Goal: Transaction & Acquisition: Purchase product/service

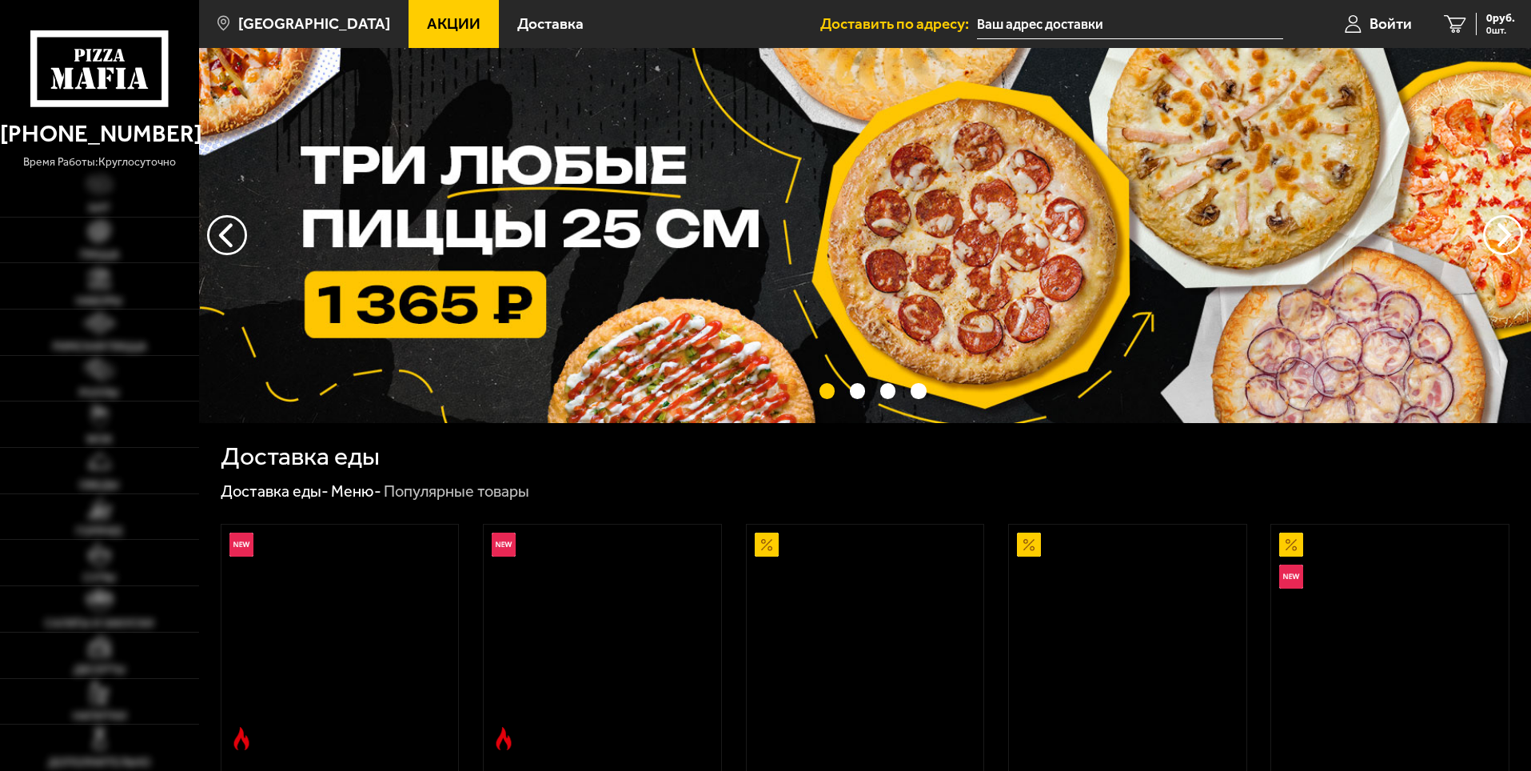
type input "[STREET_ADDRESS]"
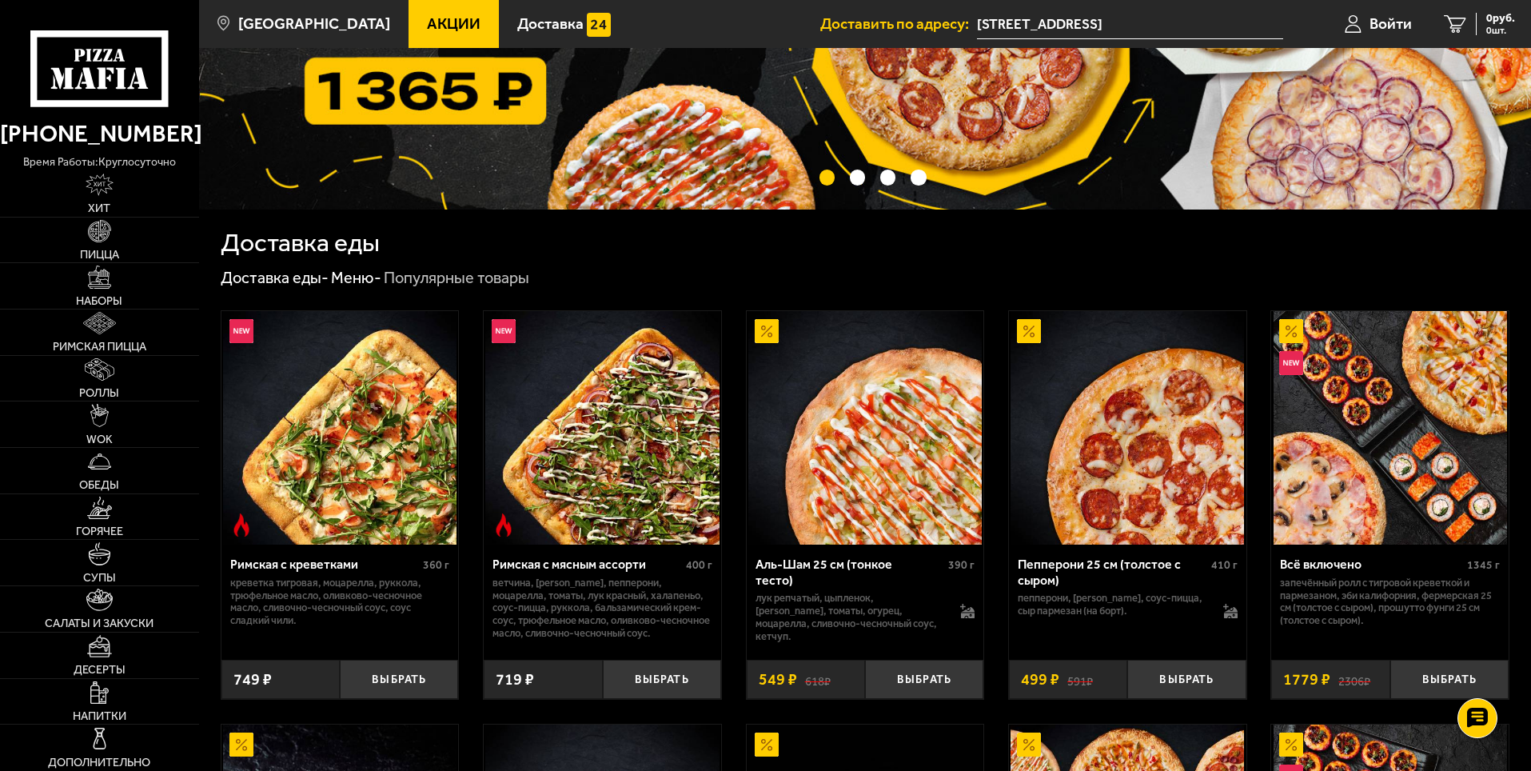
scroll to position [240, 0]
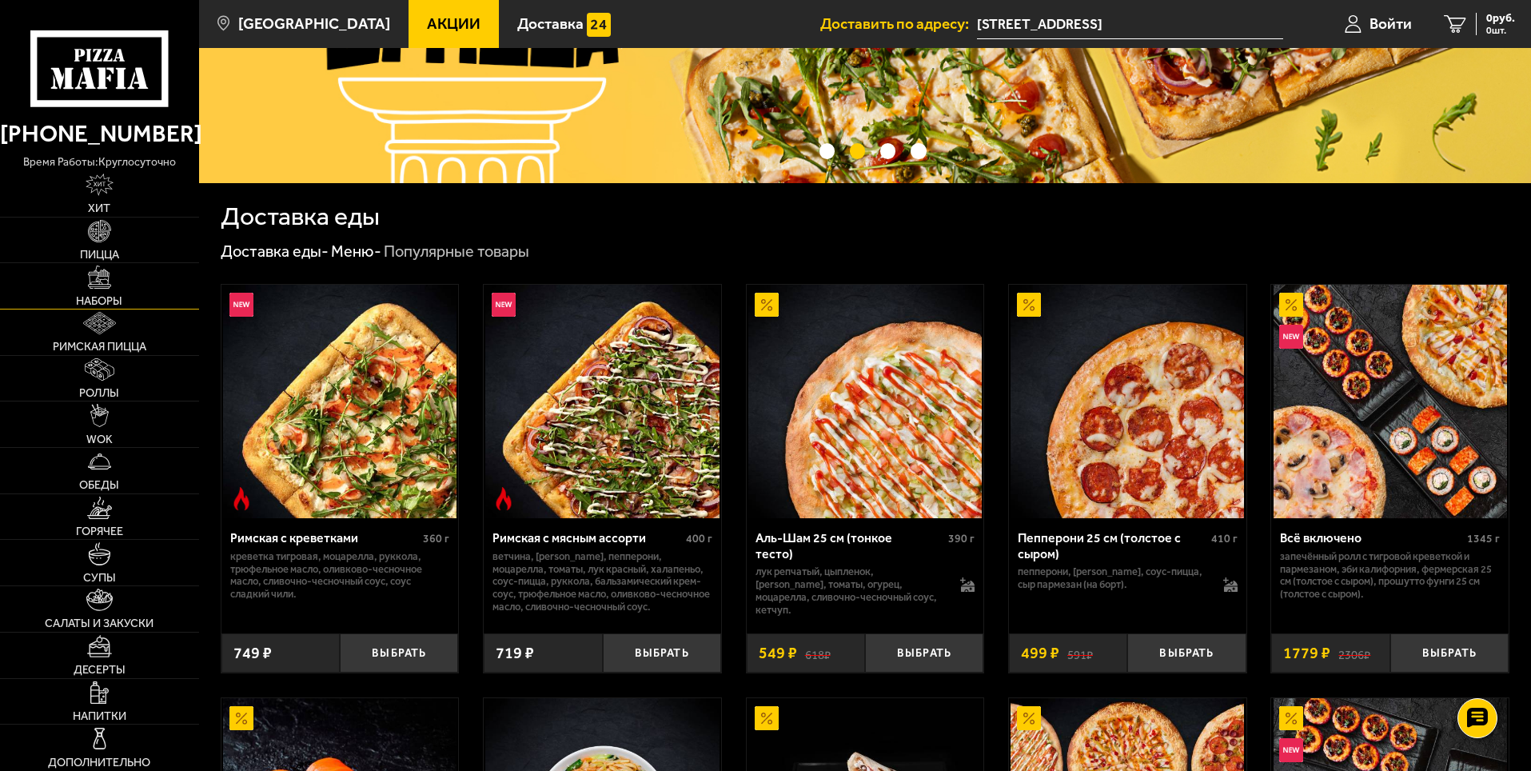
click at [136, 278] on link "Наборы" at bounding box center [99, 286] width 199 height 46
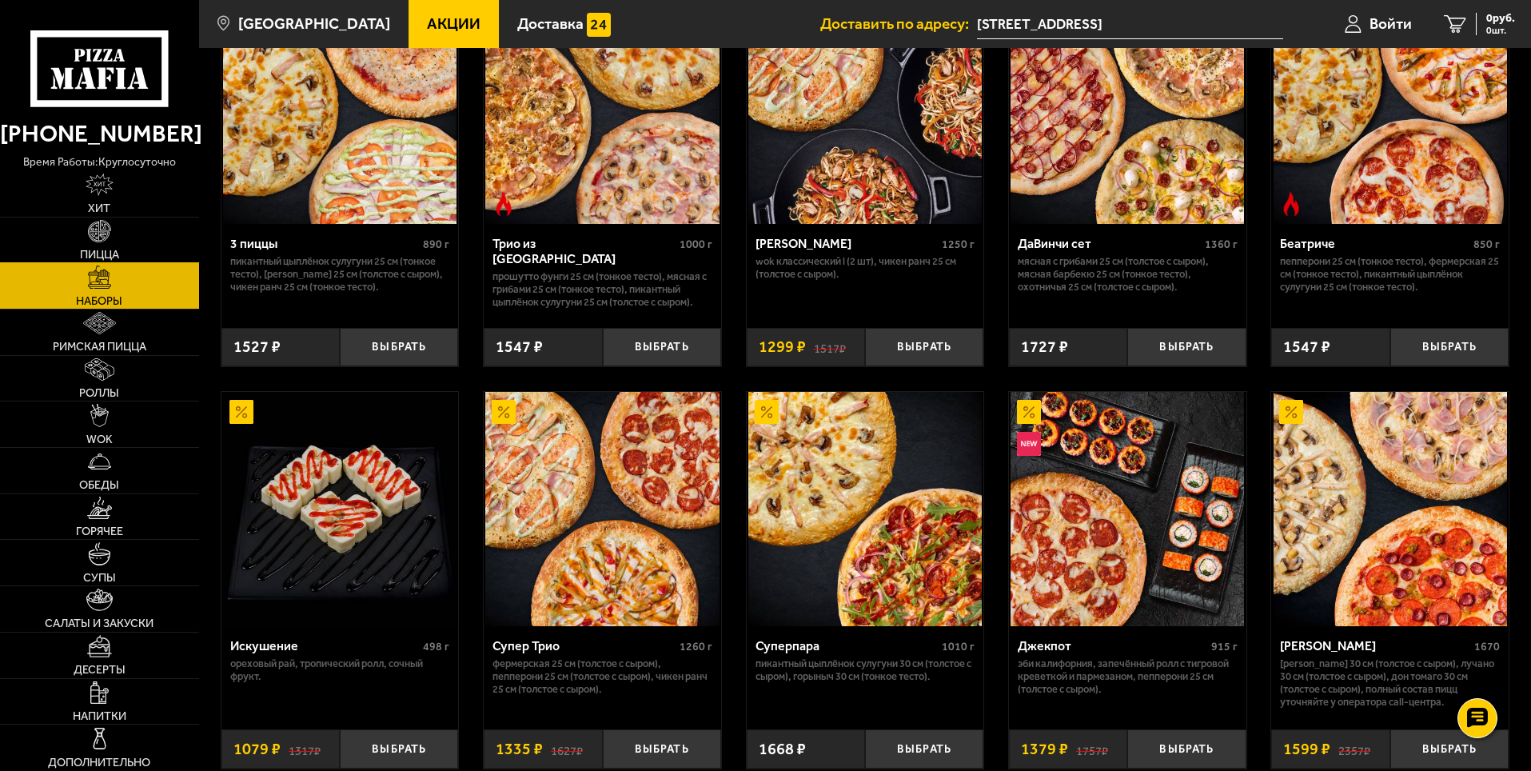
scroll to position [240, 0]
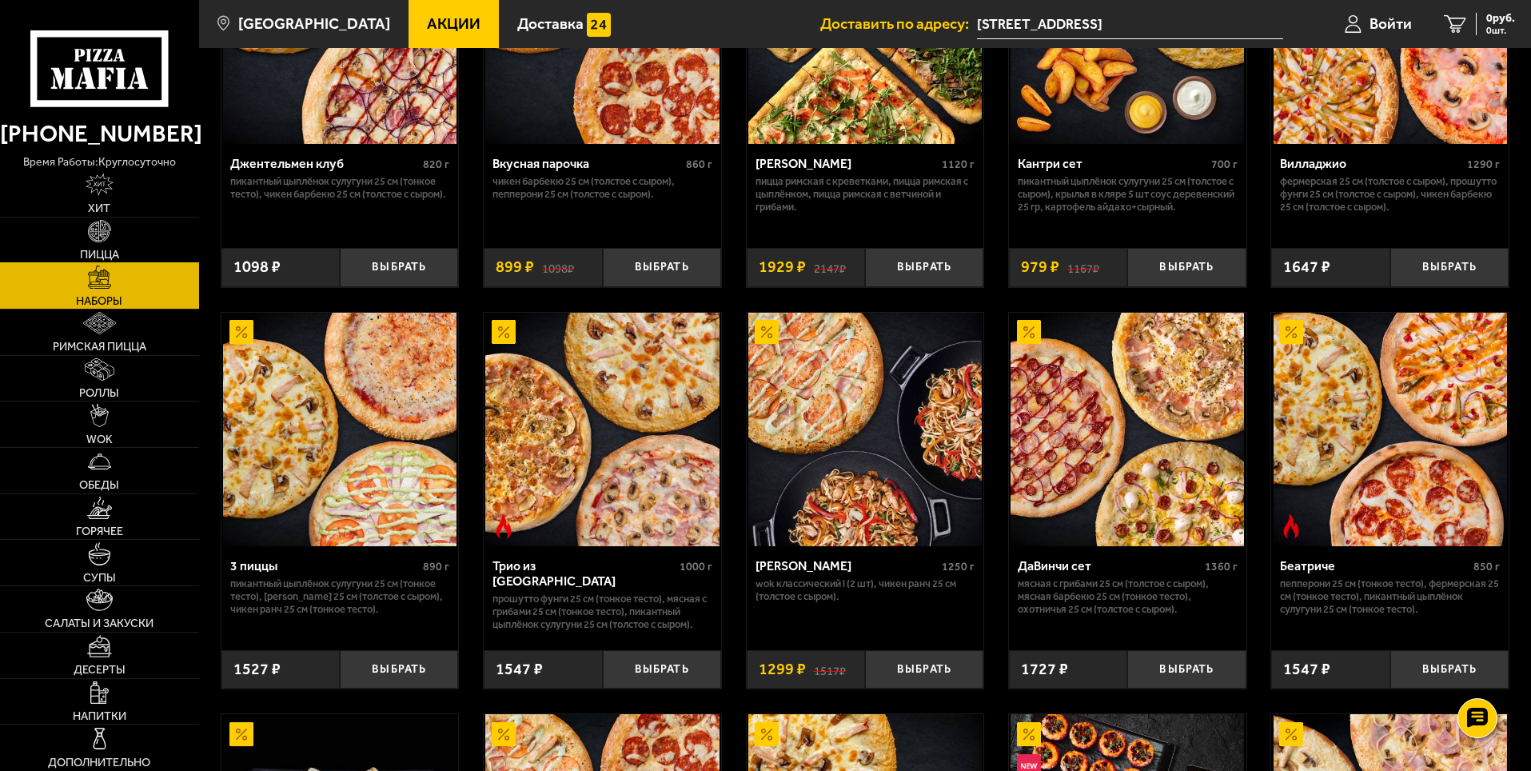
click at [55, 241] on link "Пицца" at bounding box center [99, 240] width 199 height 46
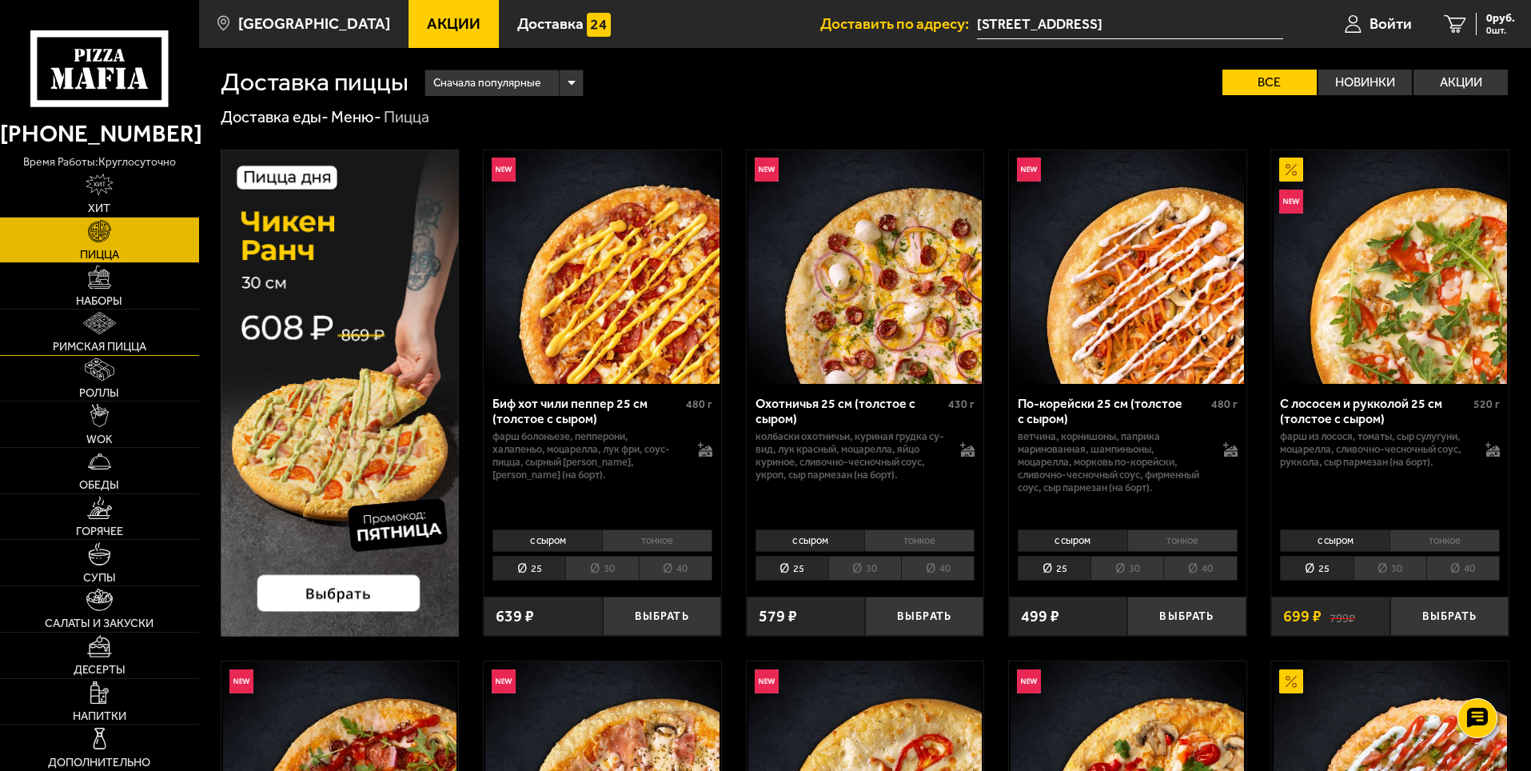
click at [169, 325] on link "Римская пицца" at bounding box center [99, 332] width 199 height 46
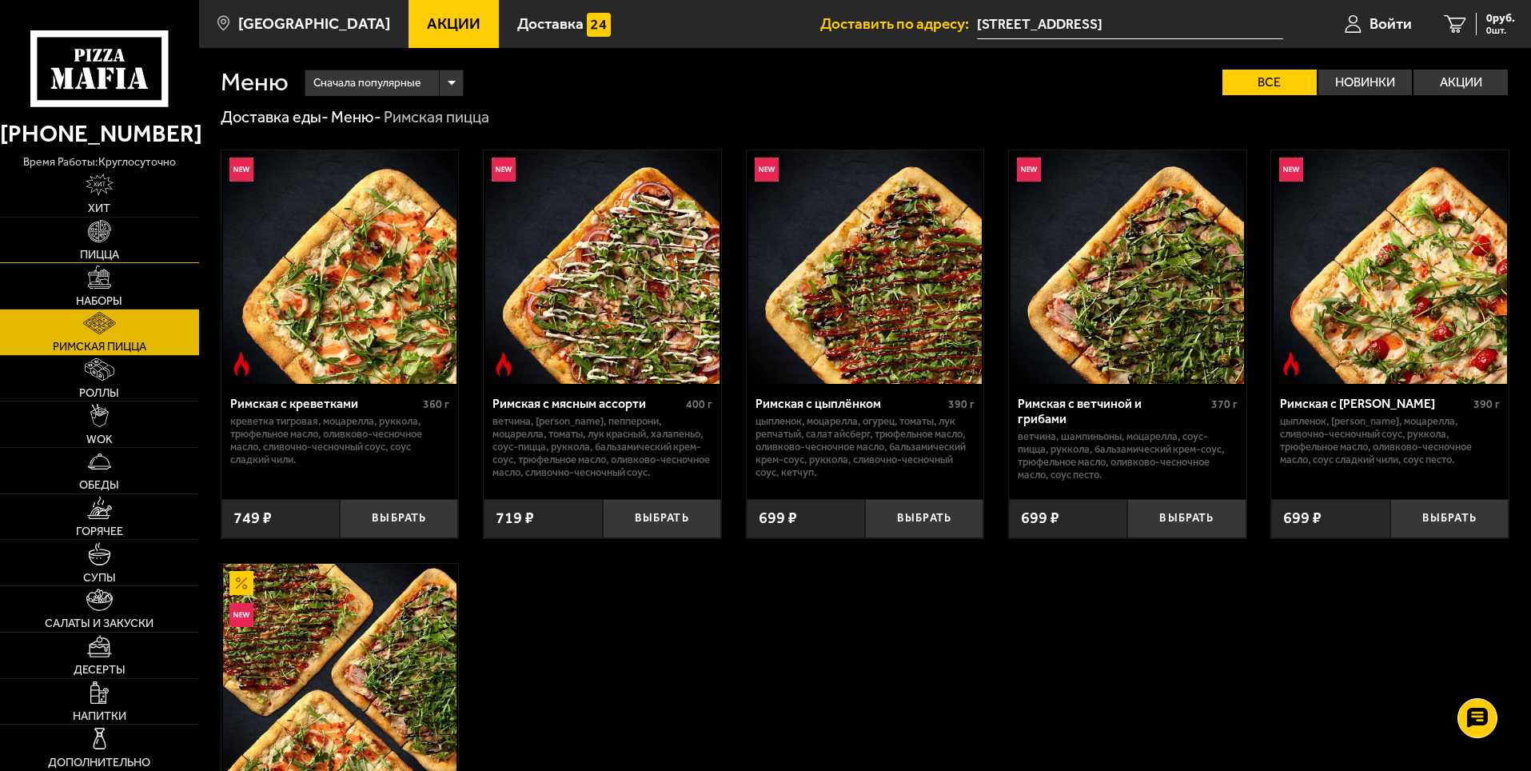
click at [161, 245] on link "Пицца" at bounding box center [99, 240] width 199 height 46
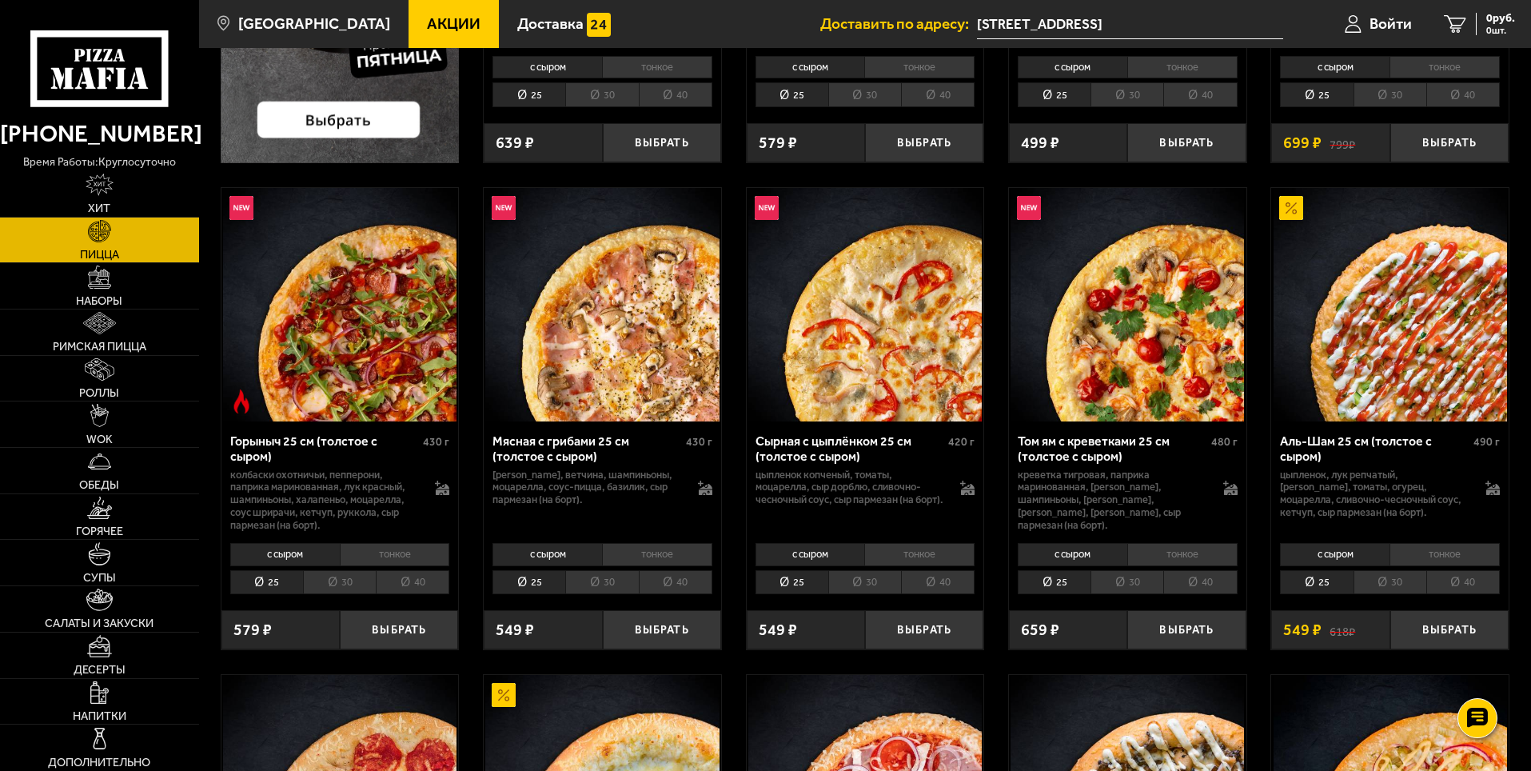
scroll to position [480, 0]
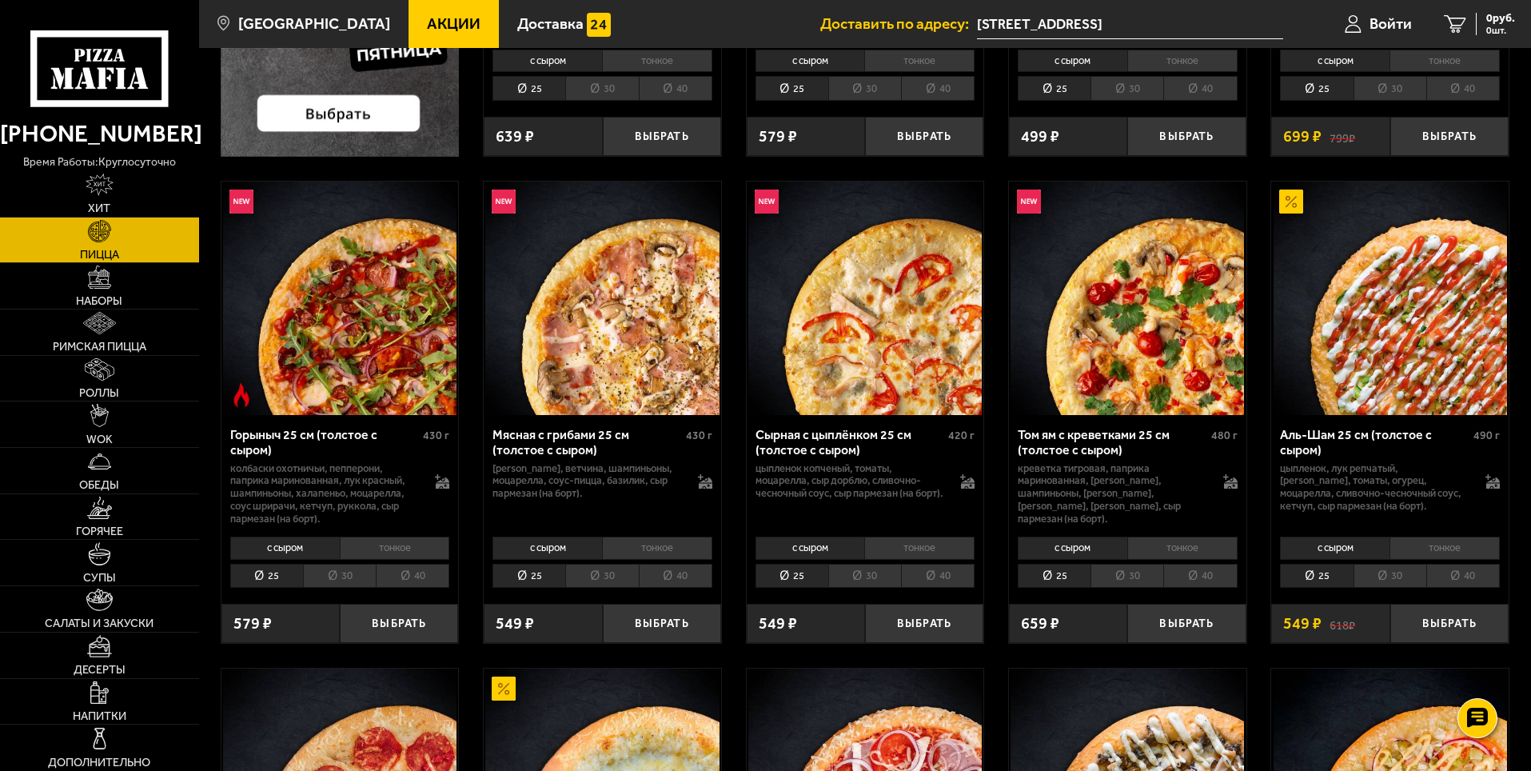
click at [1367, 577] on li "30" at bounding box center [1389, 575] width 73 height 25
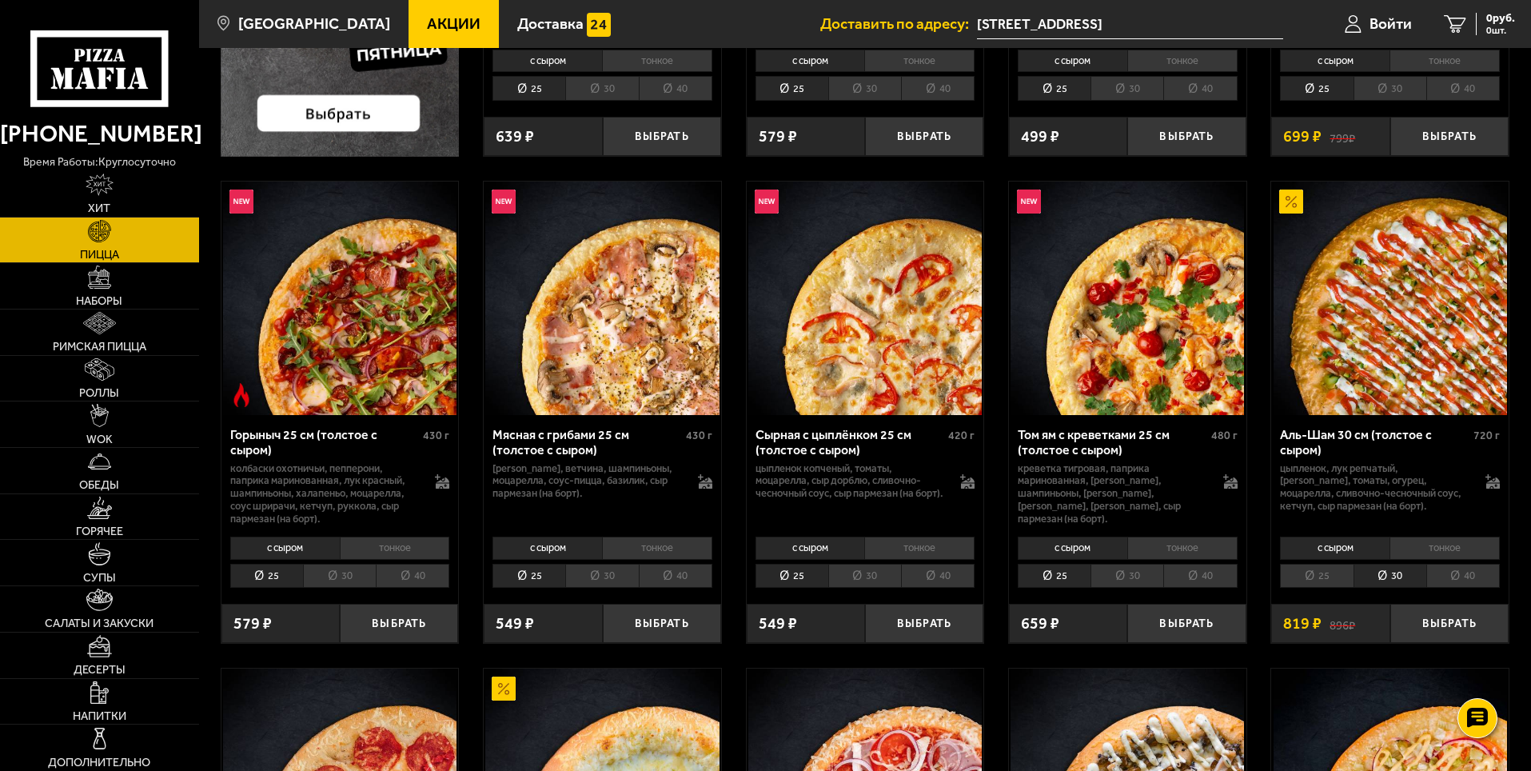
click at [1480, 568] on li "40" at bounding box center [1463, 575] width 74 height 25
click at [1460, 551] on li "тонкое" at bounding box center [1444, 547] width 110 height 22
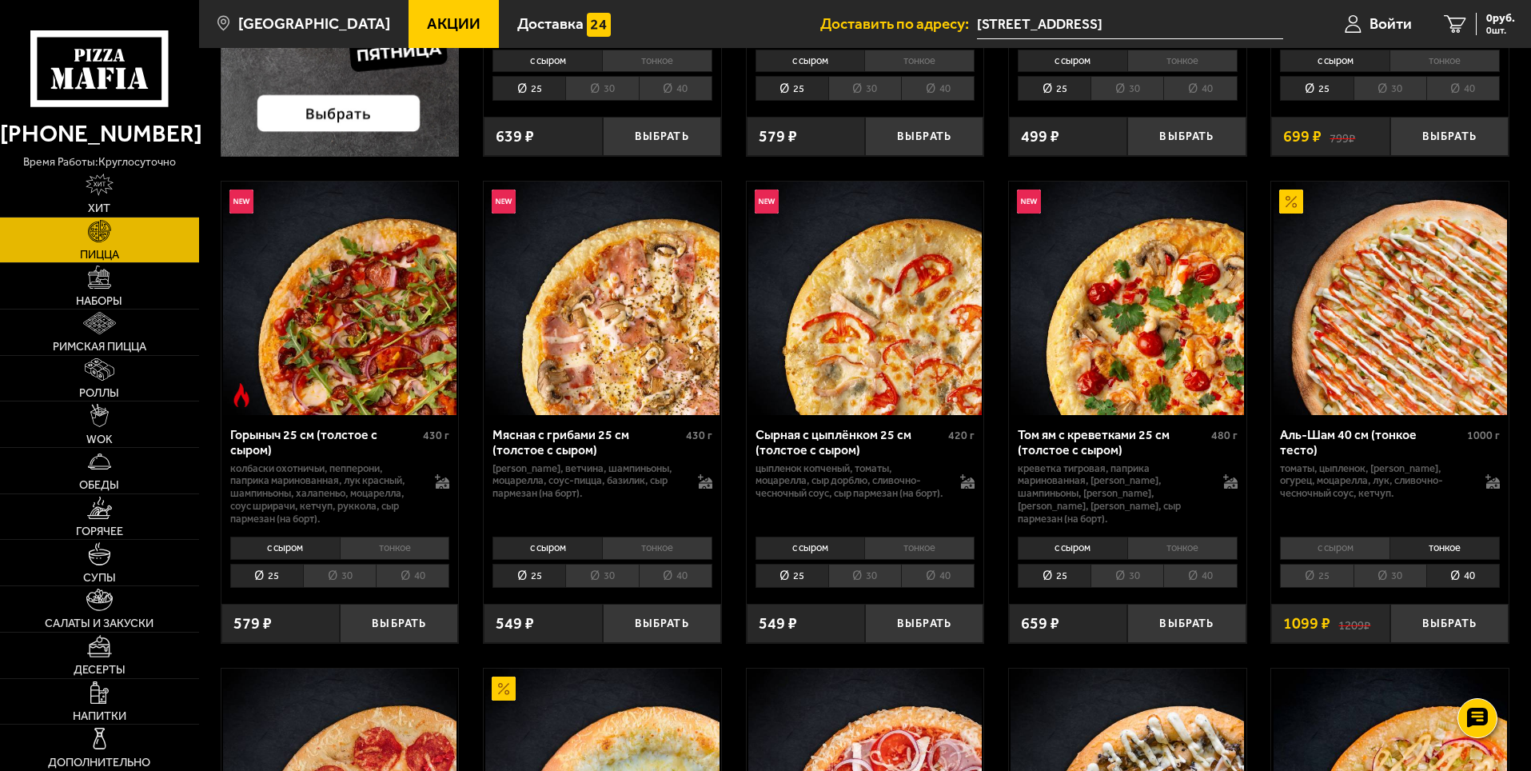
click at [1328, 556] on li "с сыром" at bounding box center [1335, 547] width 110 height 22
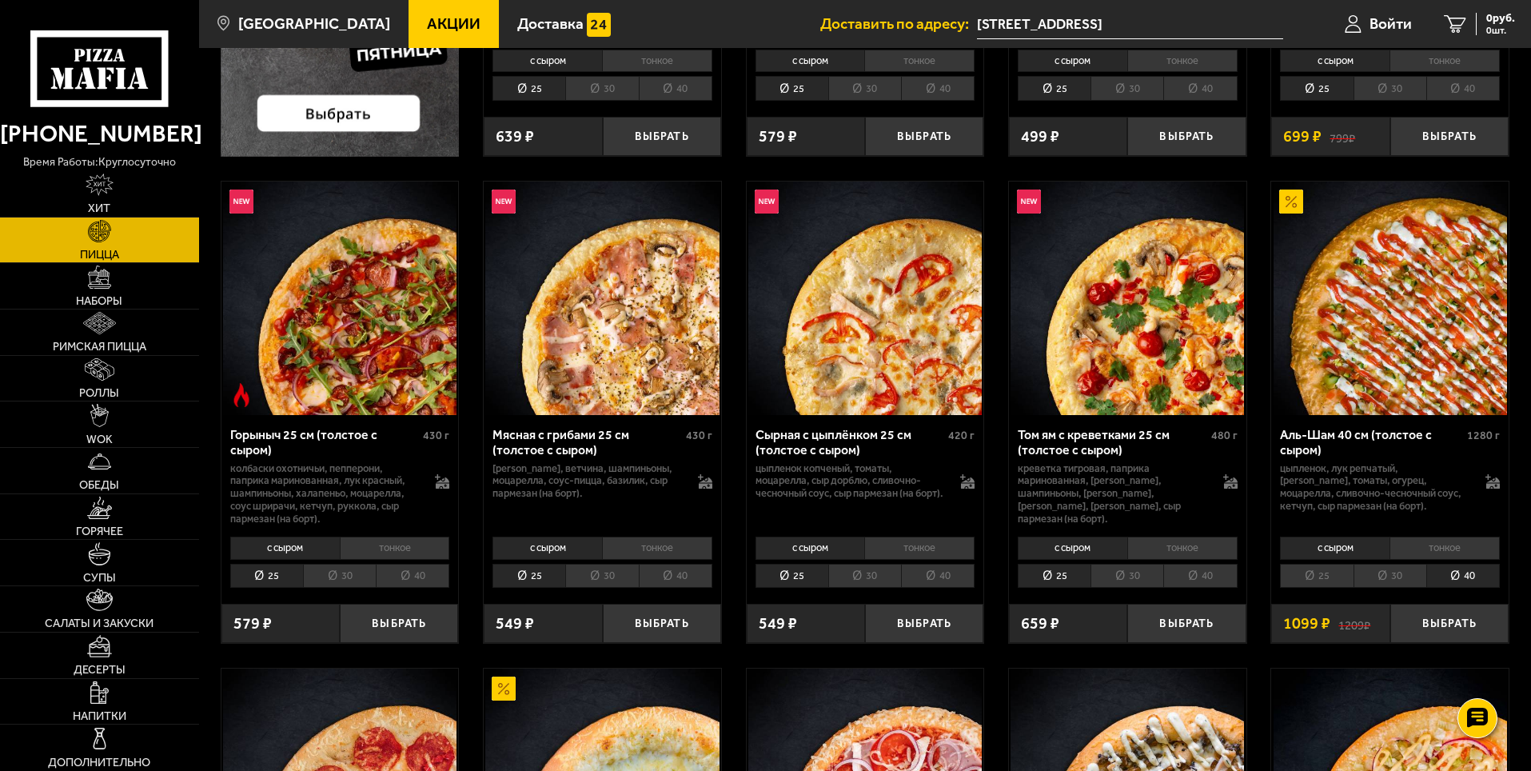
click at [1463, 551] on li "тонкое" at bounding box center [1444, 547] width 110 height 22
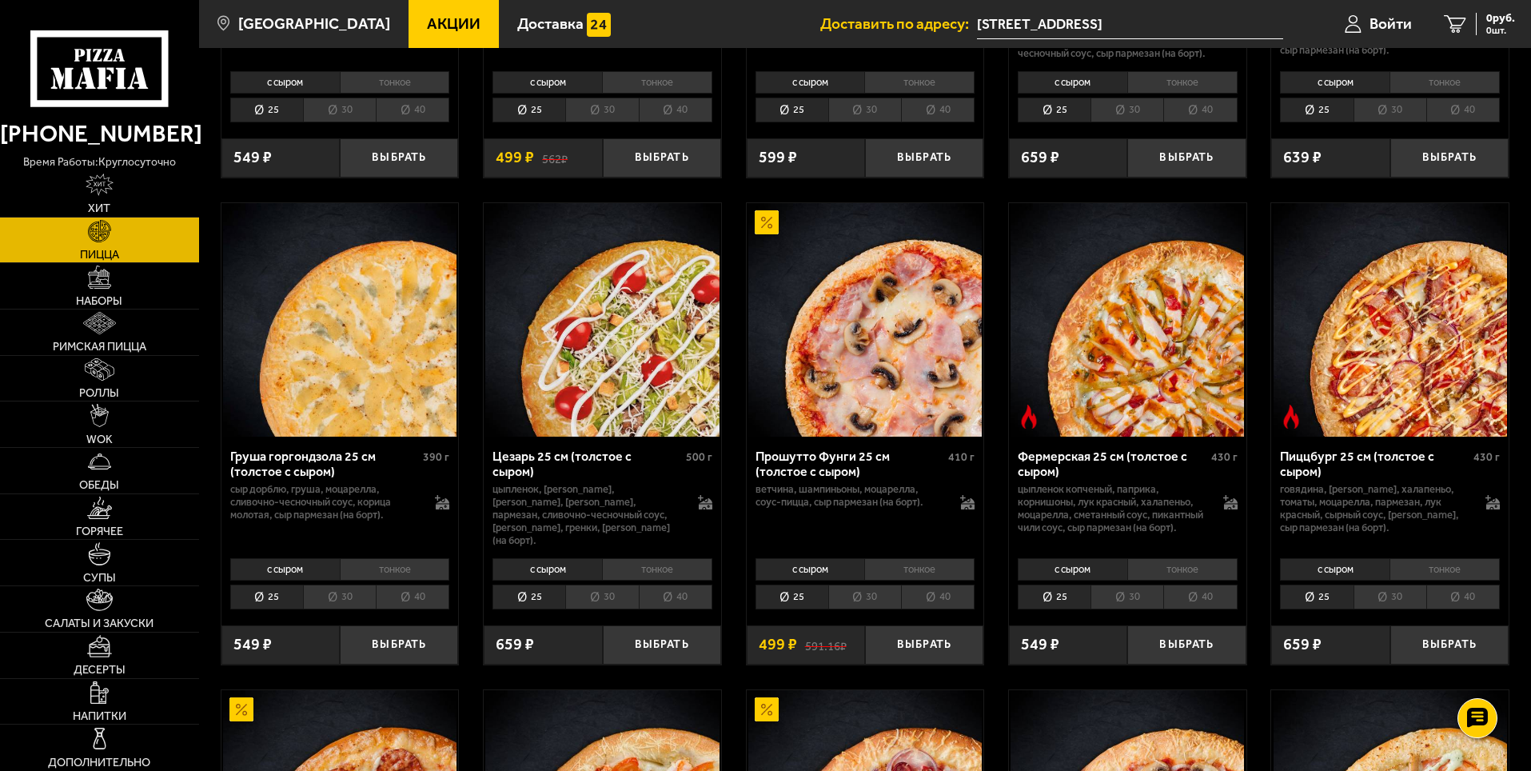
scroll to position [1439, 0]
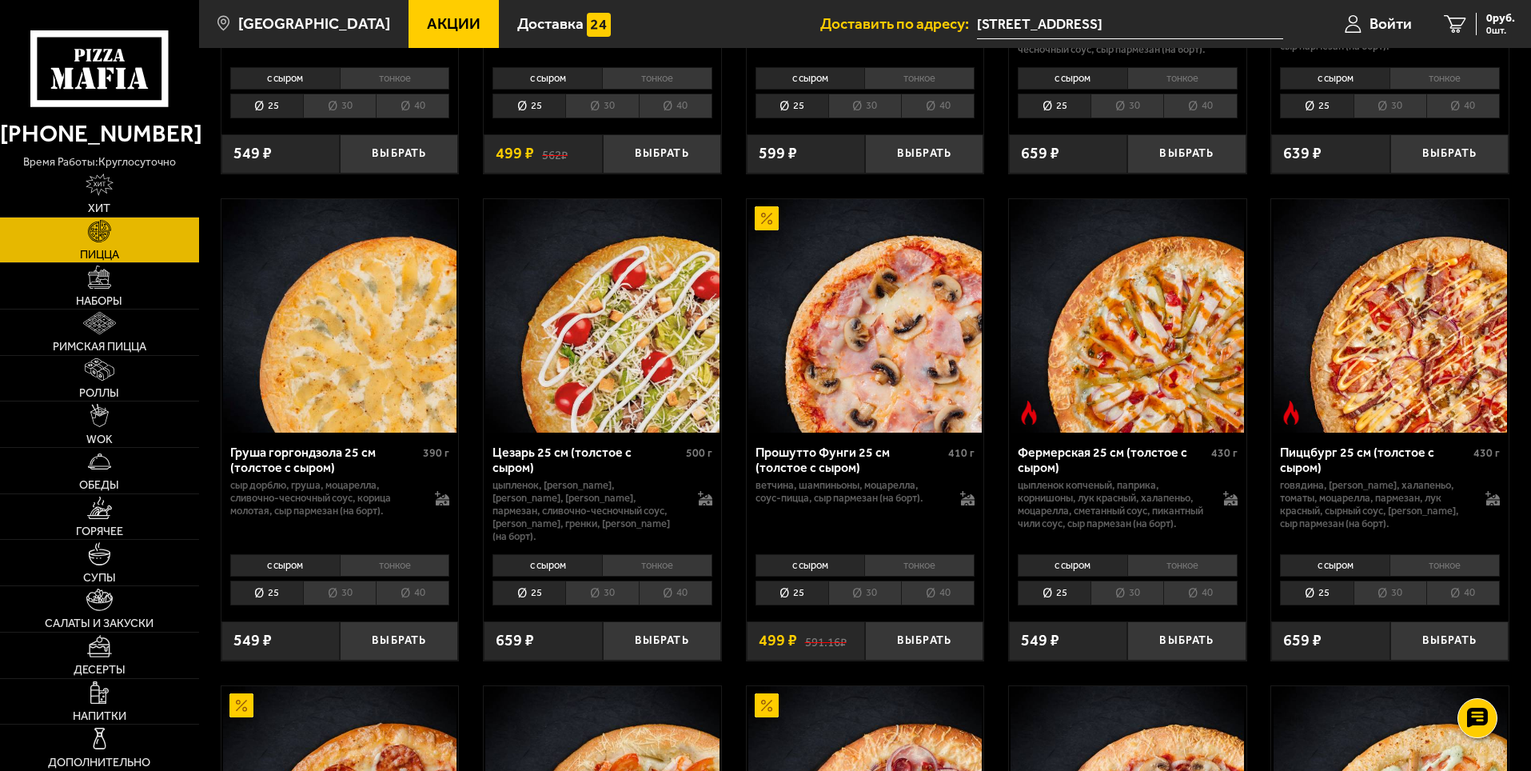
click at [679, 605] on li "40" at bounding box center [676, 592] width 74 height 25
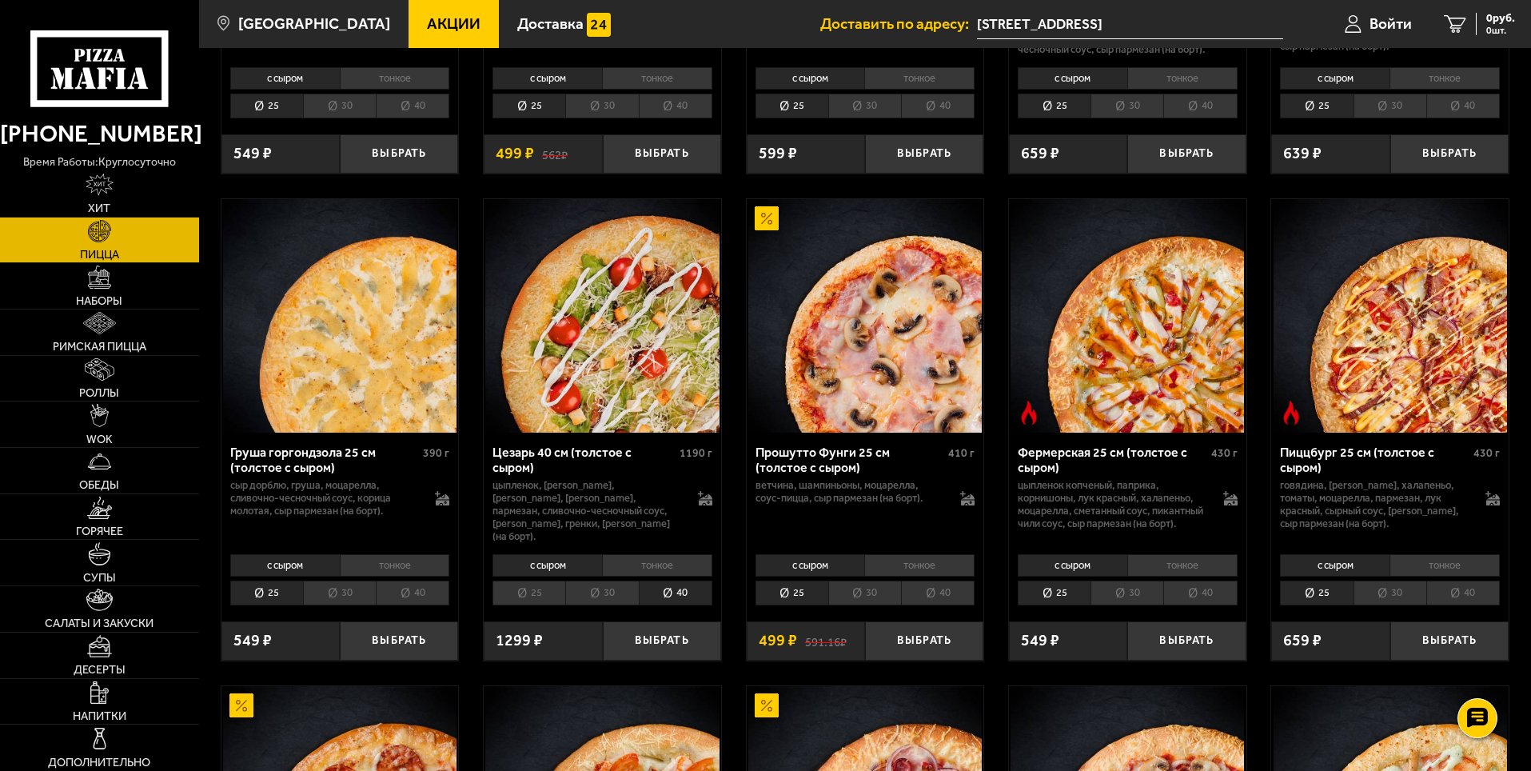
click at [662, 576] on li "тонкое" at bounding box center [657, 565] width 110 height 22
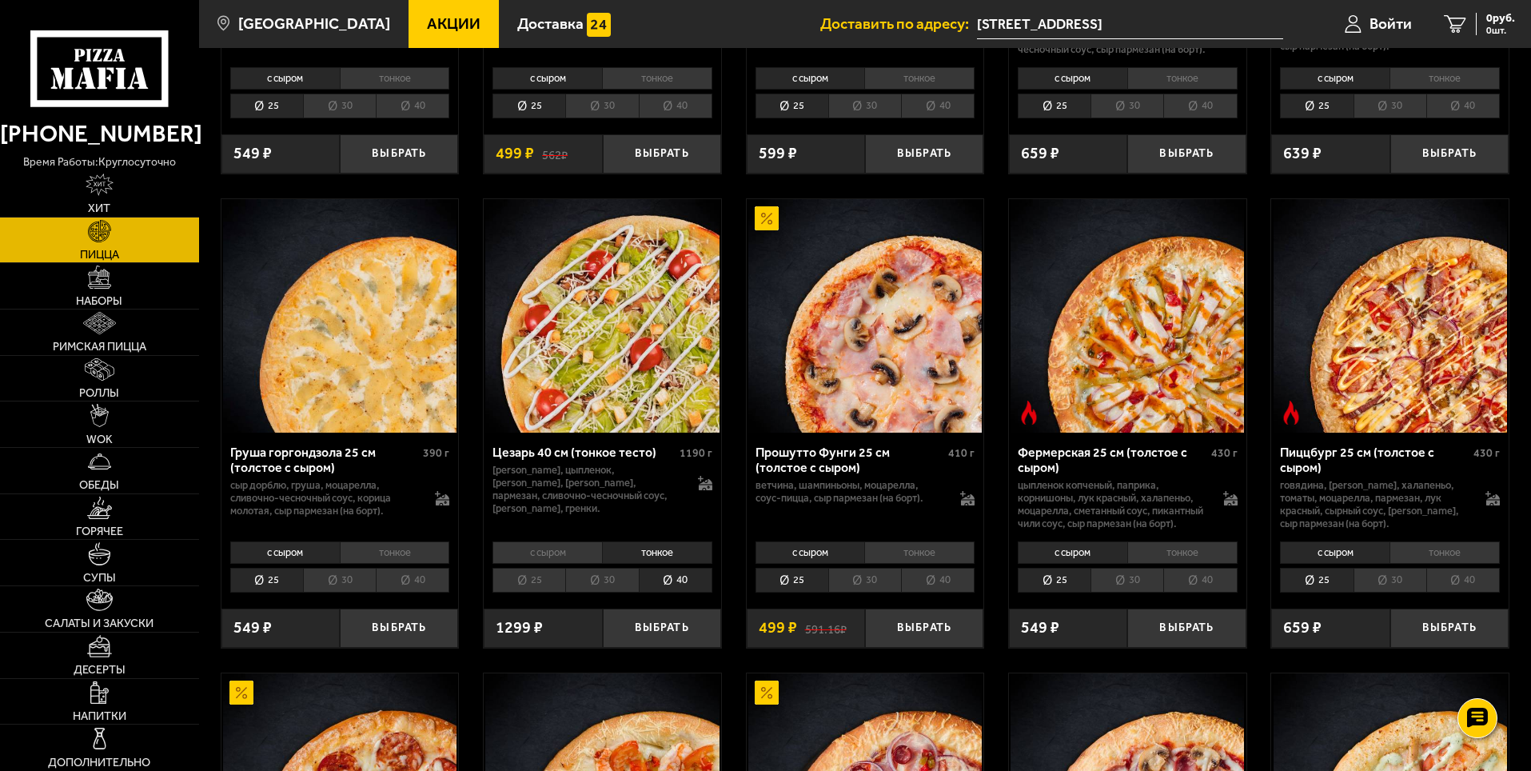
click at [587, 563] on li "с сыром" at bounding box center [547, 552] width 110 height 22
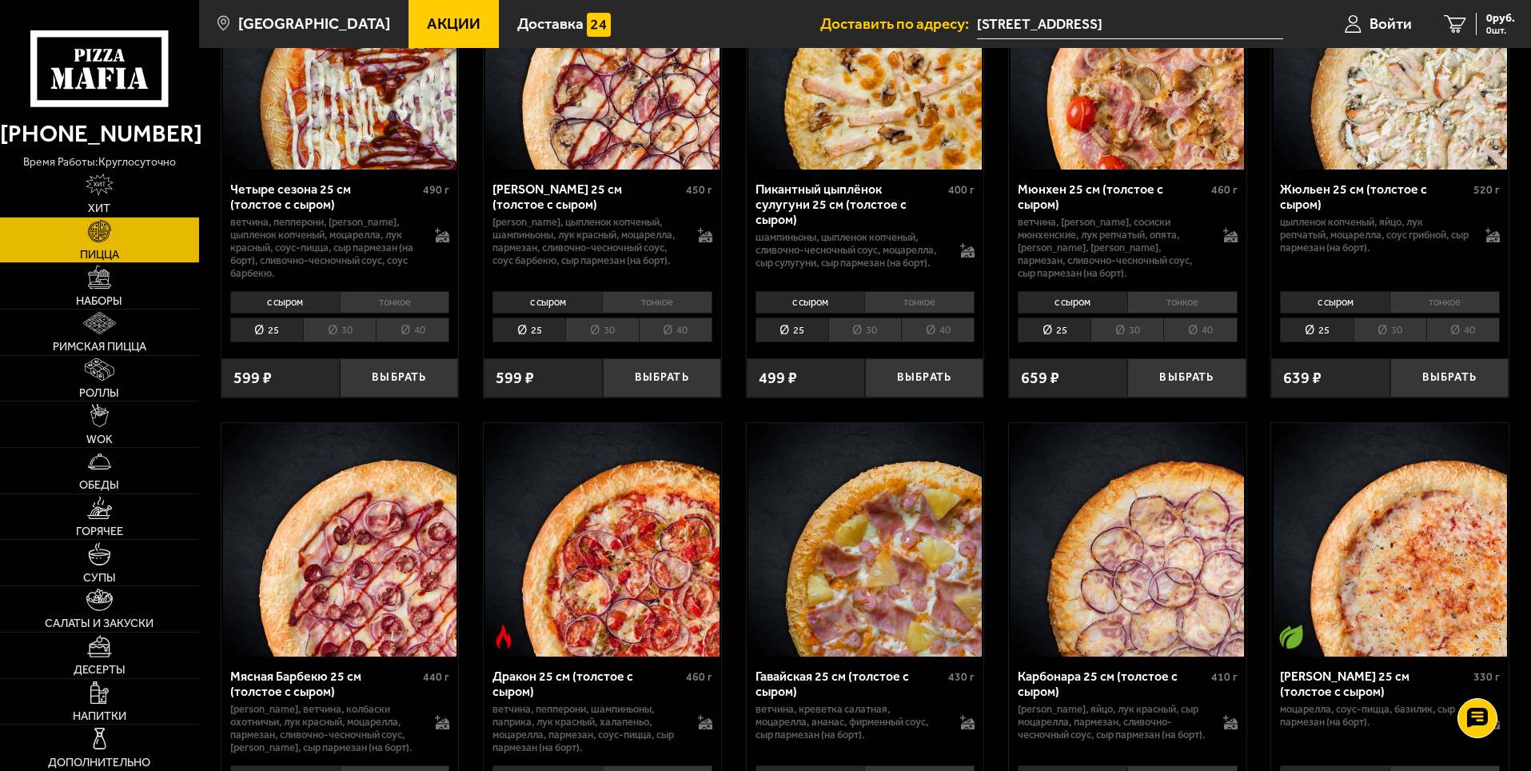
scroll to position [2718, 0]
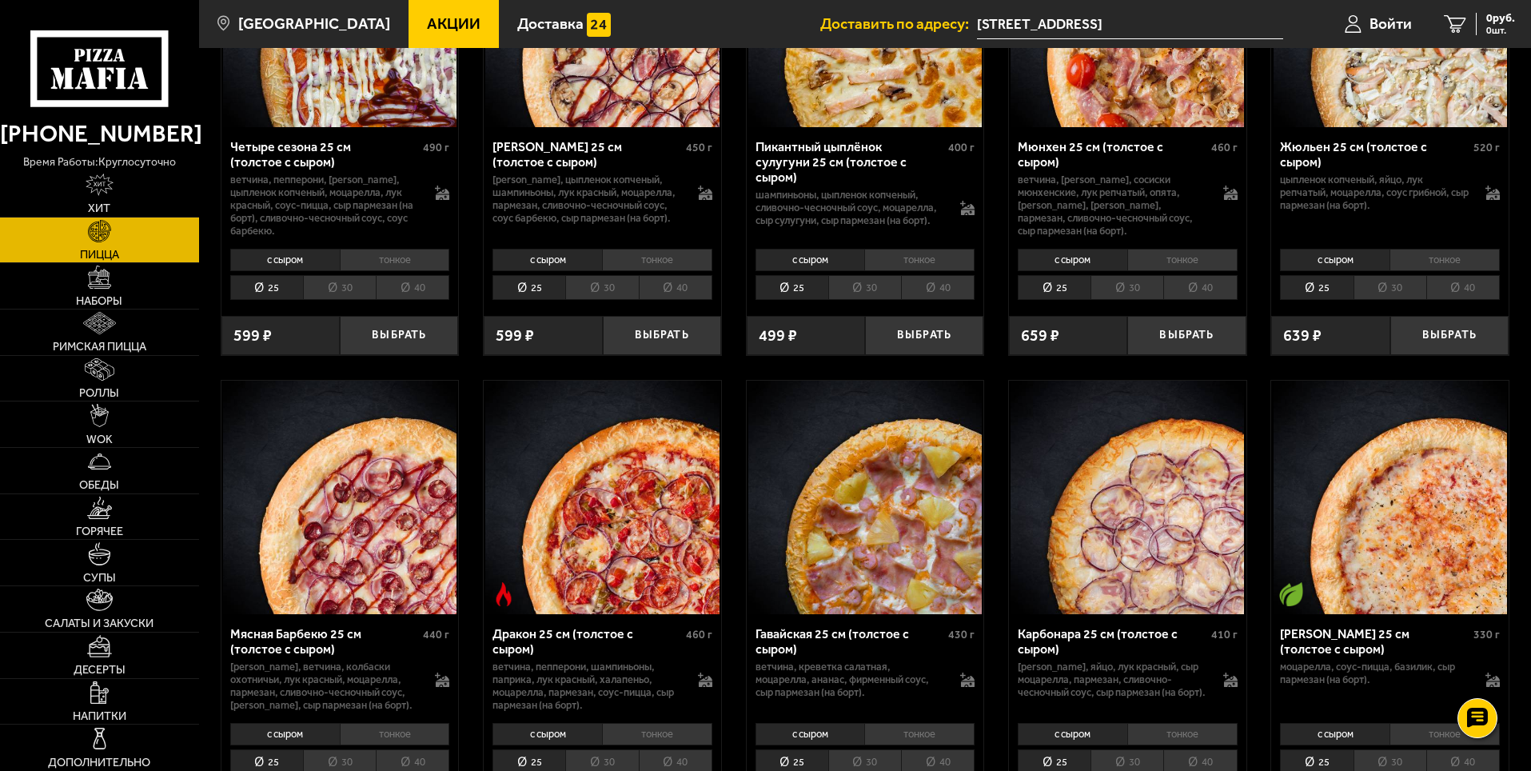
click at [324, 291] on li "30" at bounding box center [339, 287] width 73 height 25
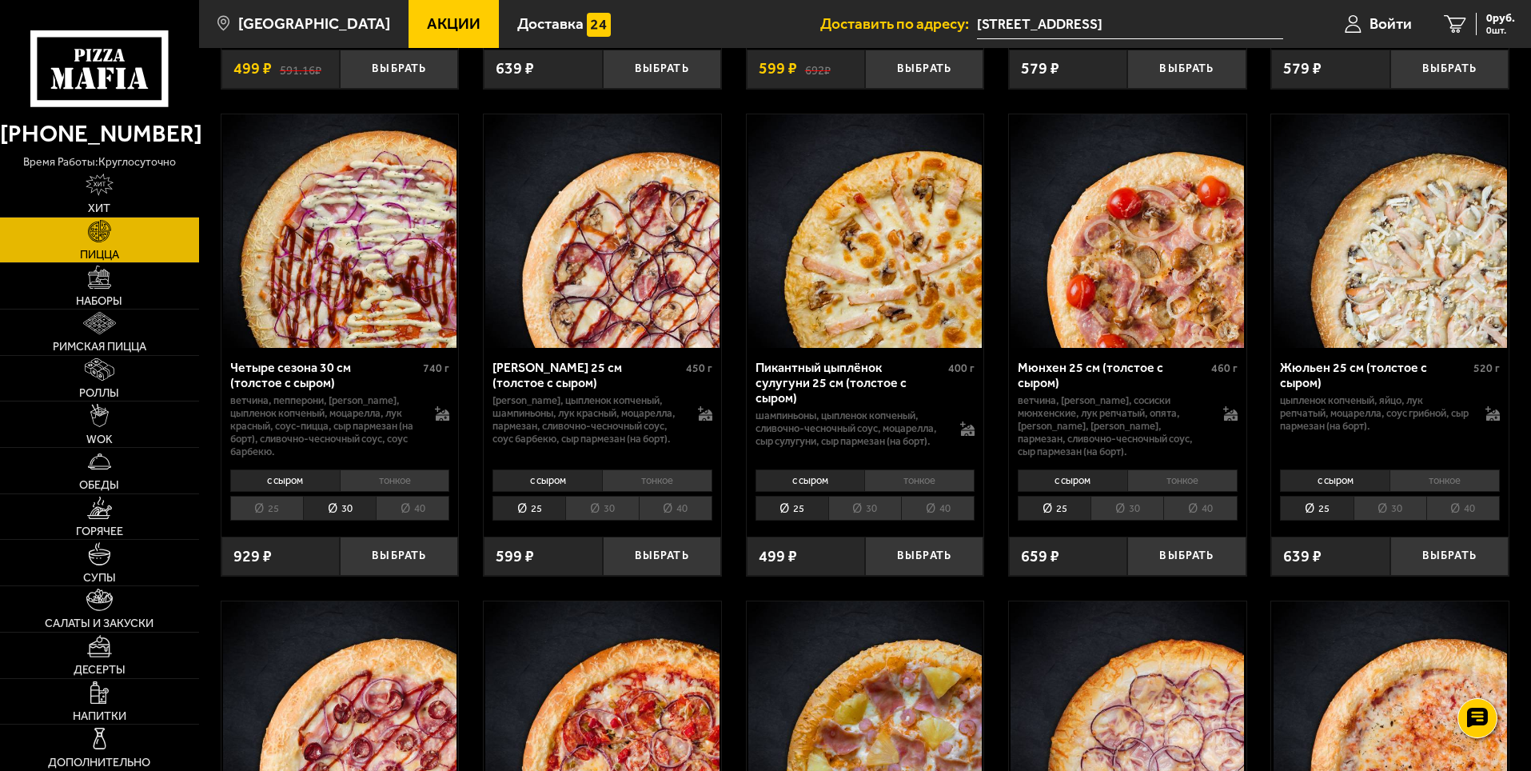
scroll to position [2478, 0]
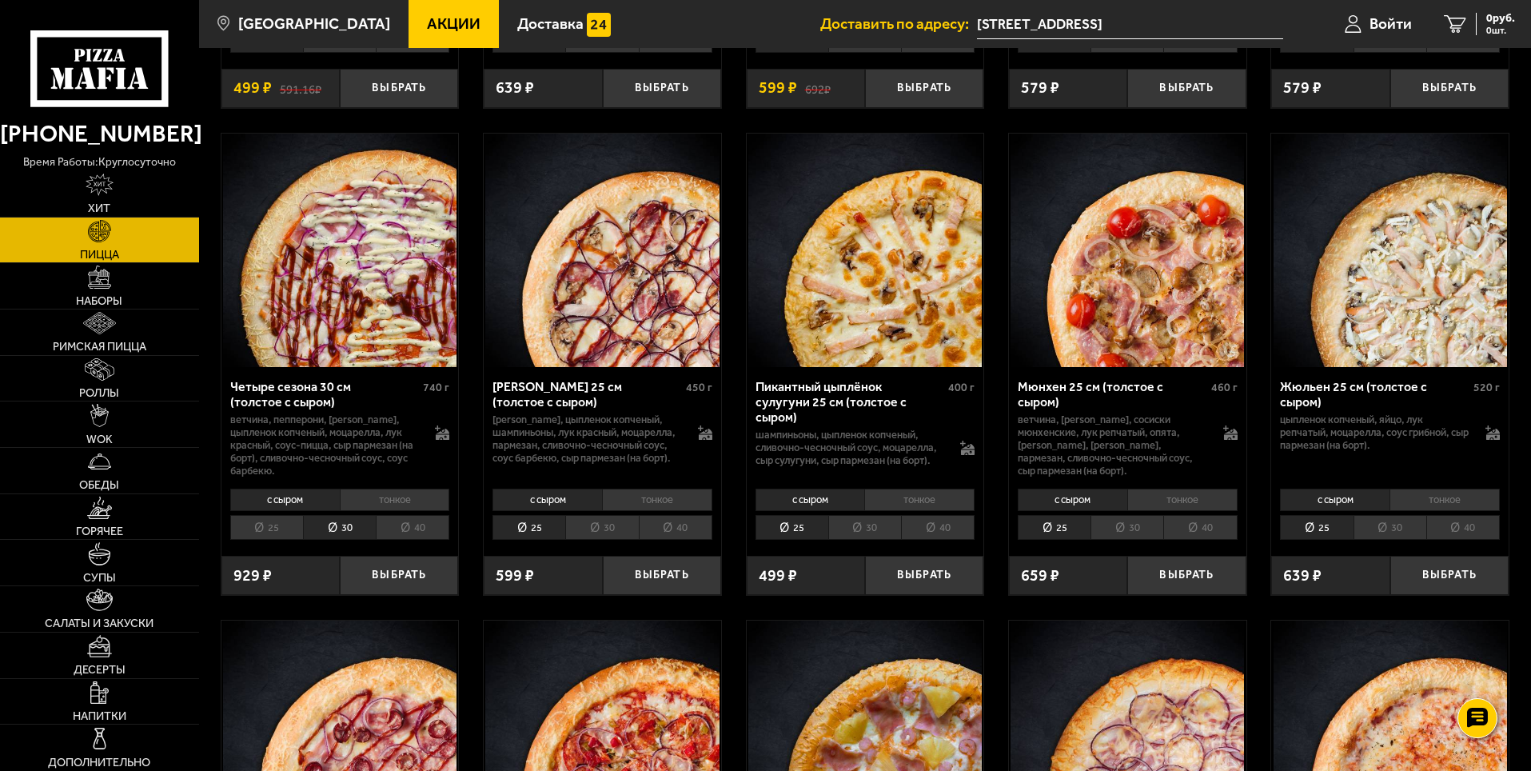
click at [414, 532] on li "40" at bounding box center [413, 527] width 74 height 25
click at [381, 511] on li "тонкое" at bounding box center [395, 499] width 110 height 22
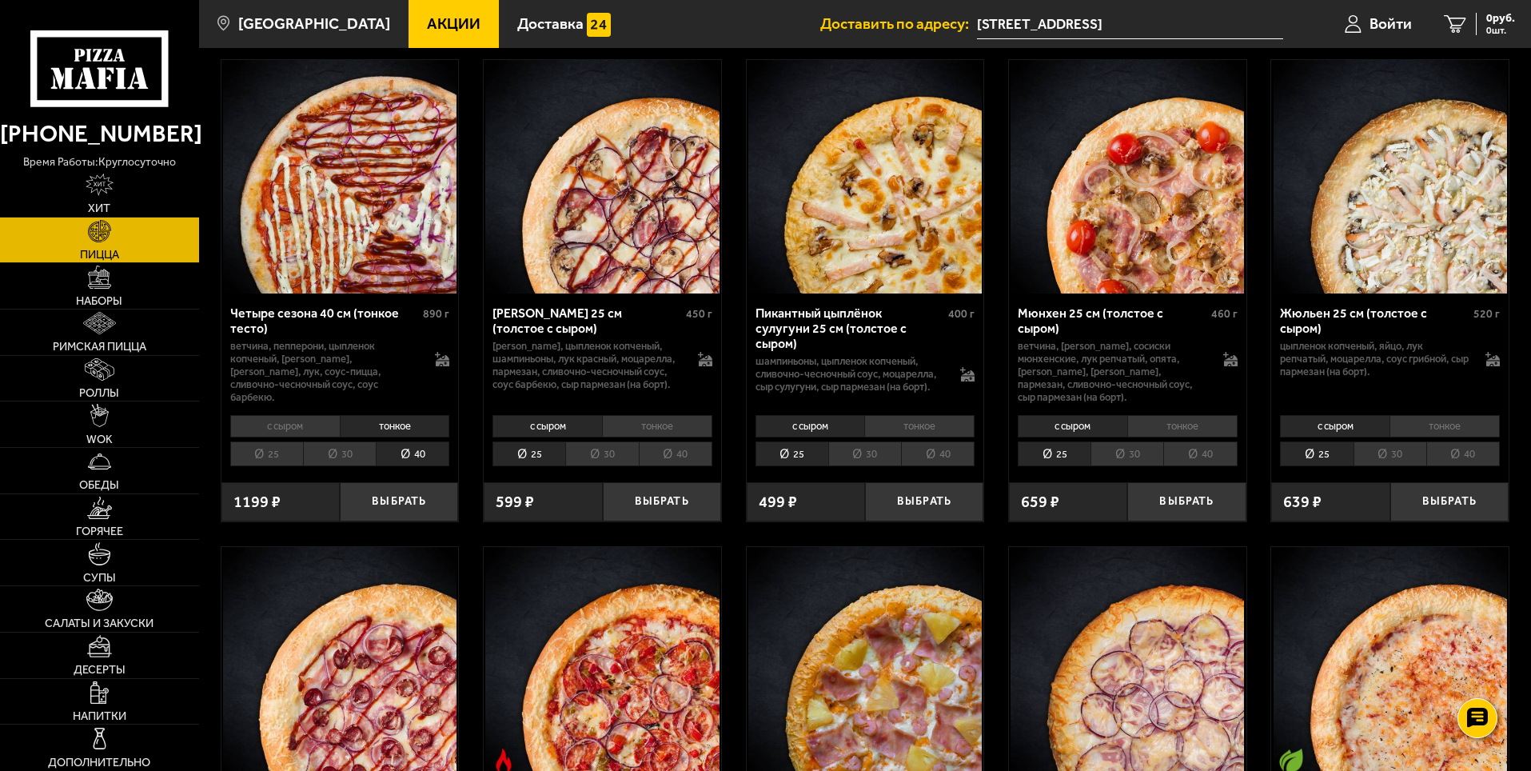
scroll to position [2558, 0]
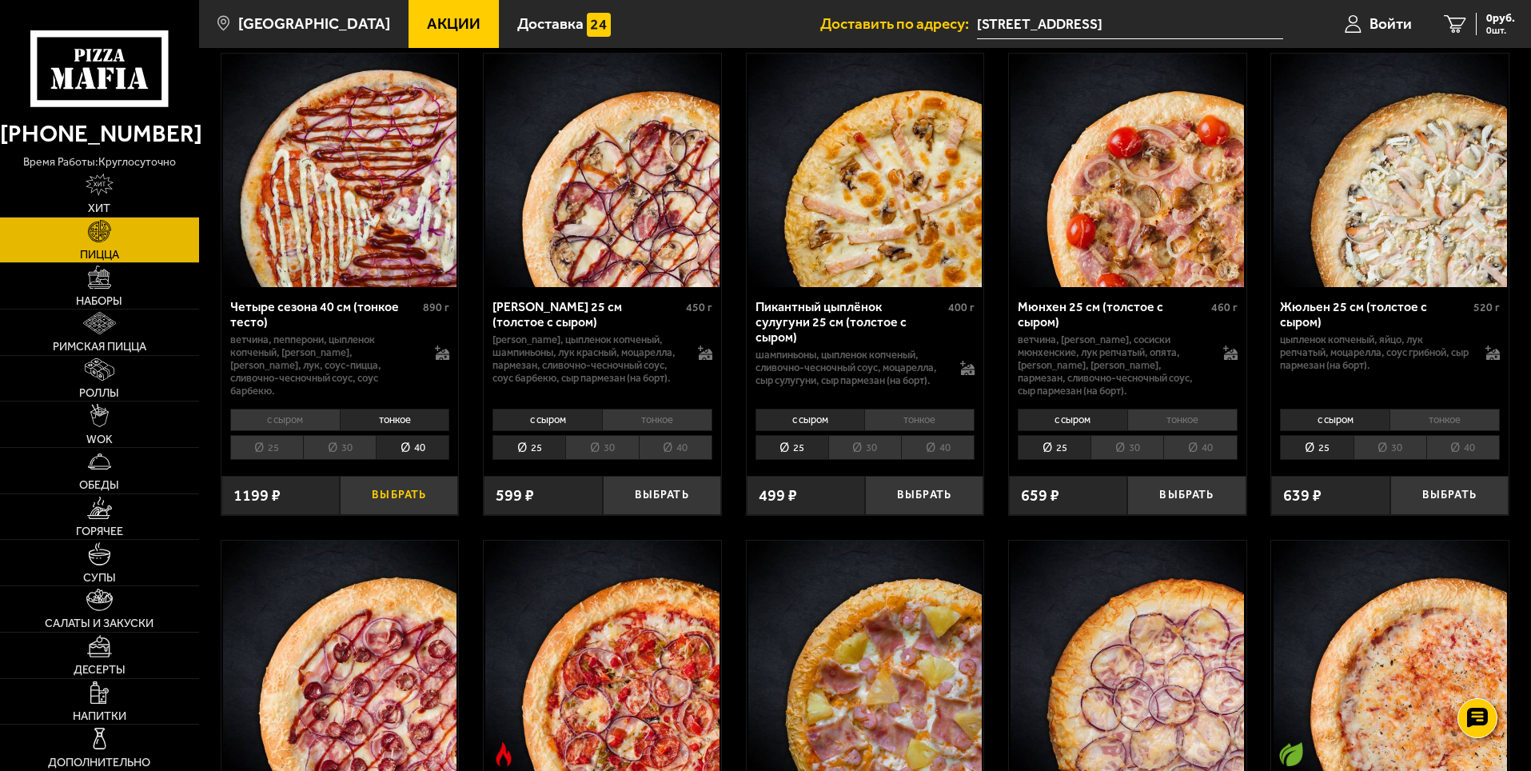
click at [404, 502] on button "Выбрать" at bounding box center [399, 495] width 118 height 39
click at [153, 471] on link "Обеды" at bounding box center [99, 471] width 199 height 46
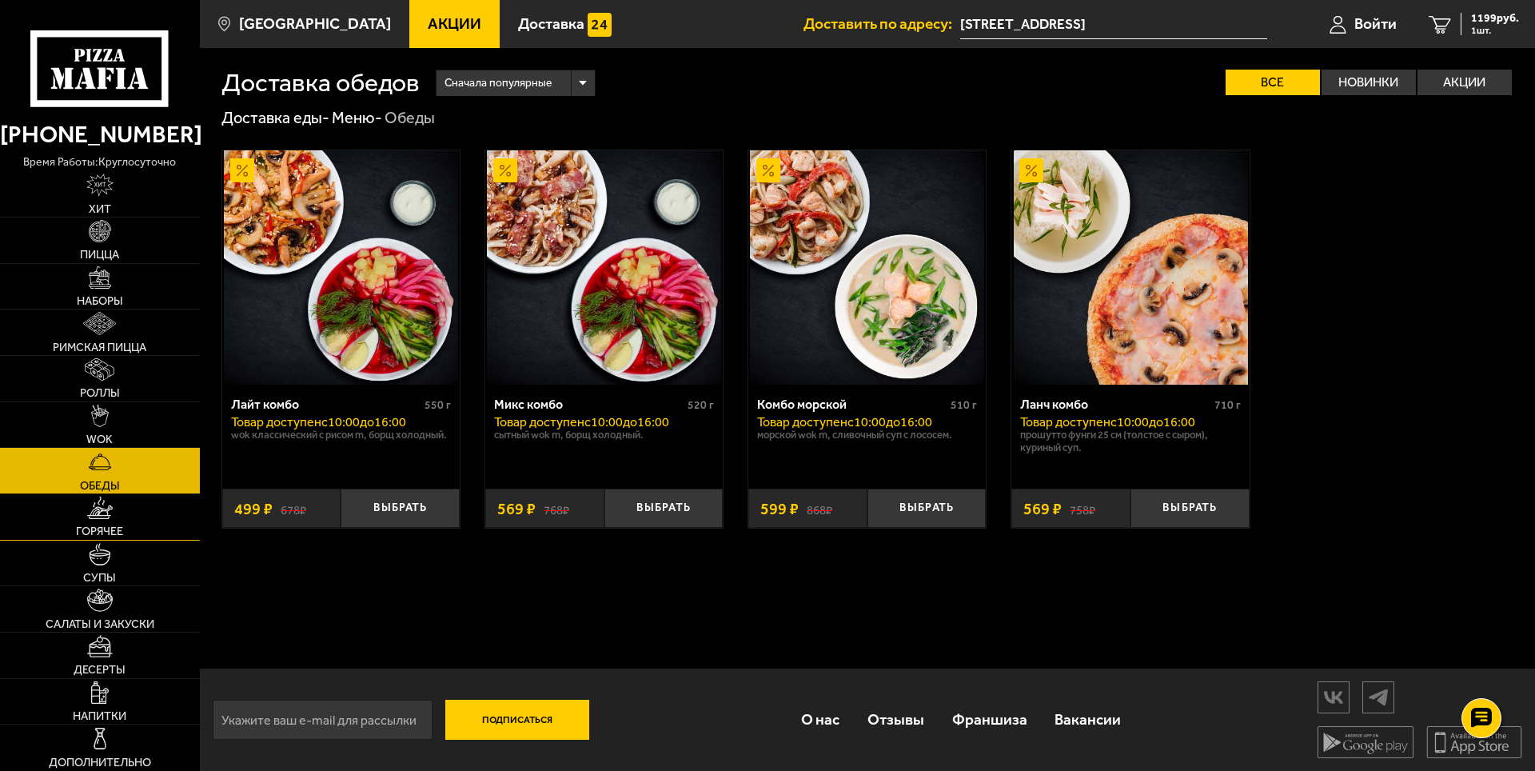
click at [143, 524] on link "Горячее" at bounding box center [100, 517] width 200 height 46
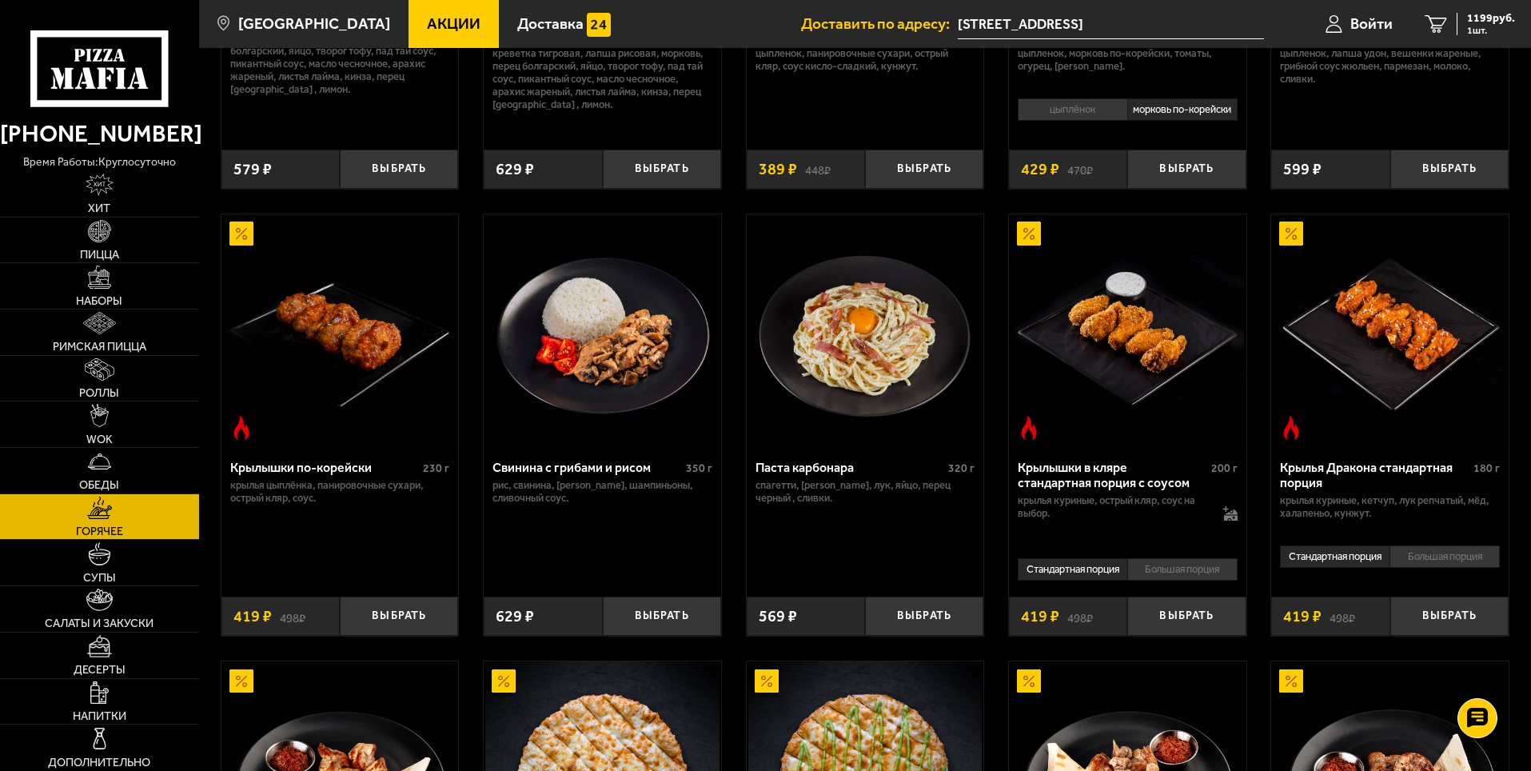
scroll to position [400, 0]
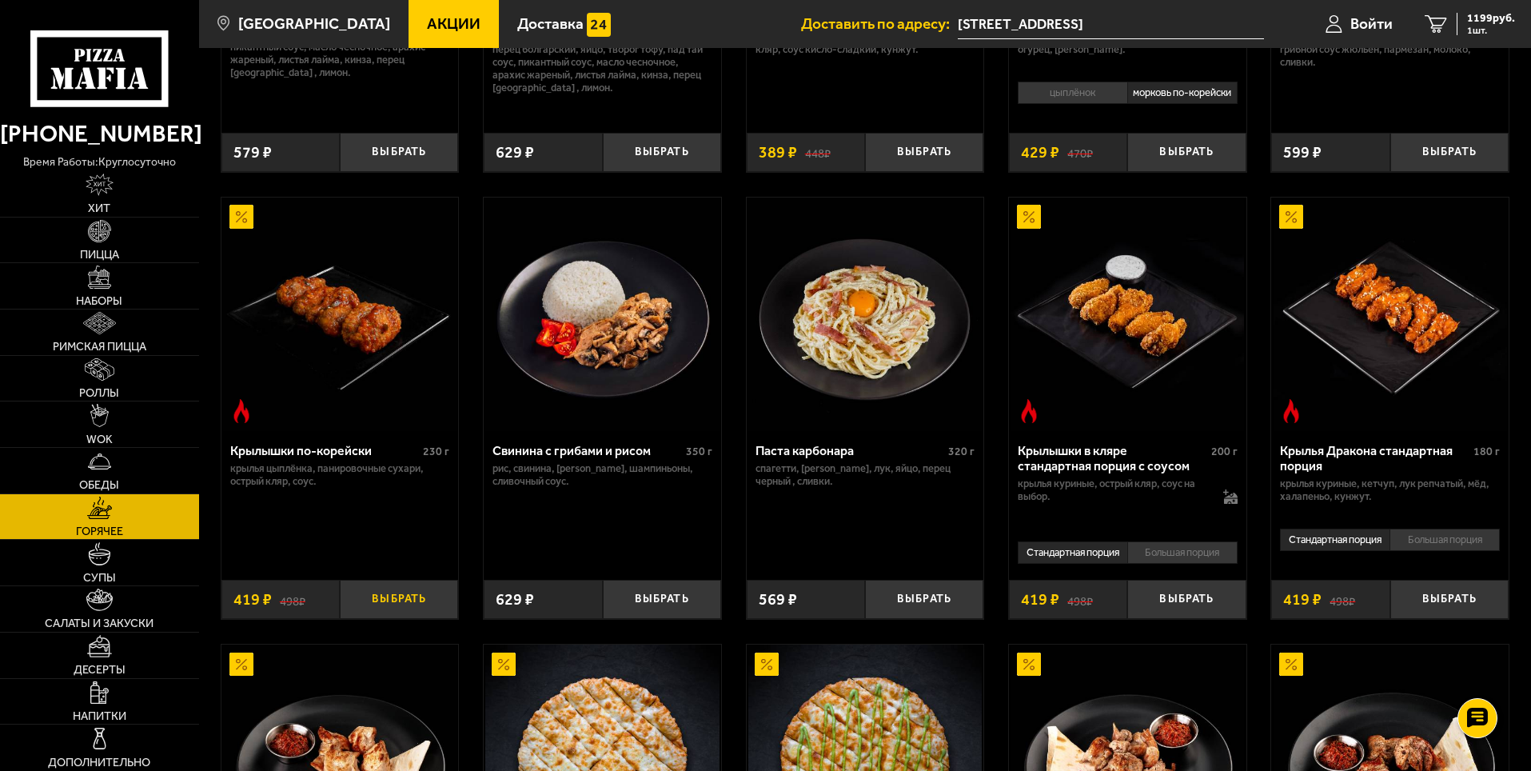
click at [368, 604] on button "Выбрать" at bounding box center [399, 598] width 118 height 39
click at [129, 396] on link "Роллы" at bounding box center [99, 379] width 199 height 46
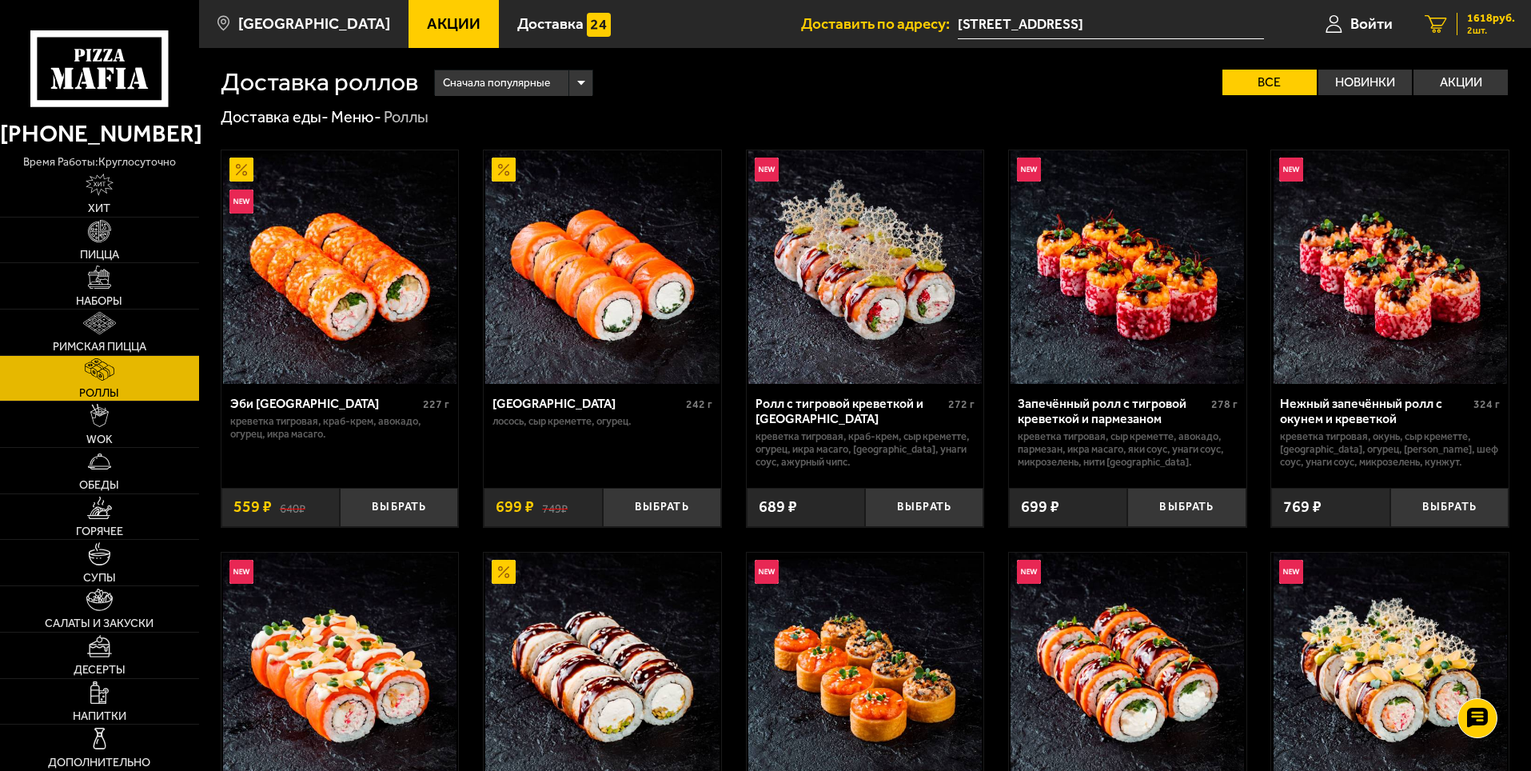
click at [1502, 20] on span "1618 руб." at bounding box center [1491, 18] width 48 height 11
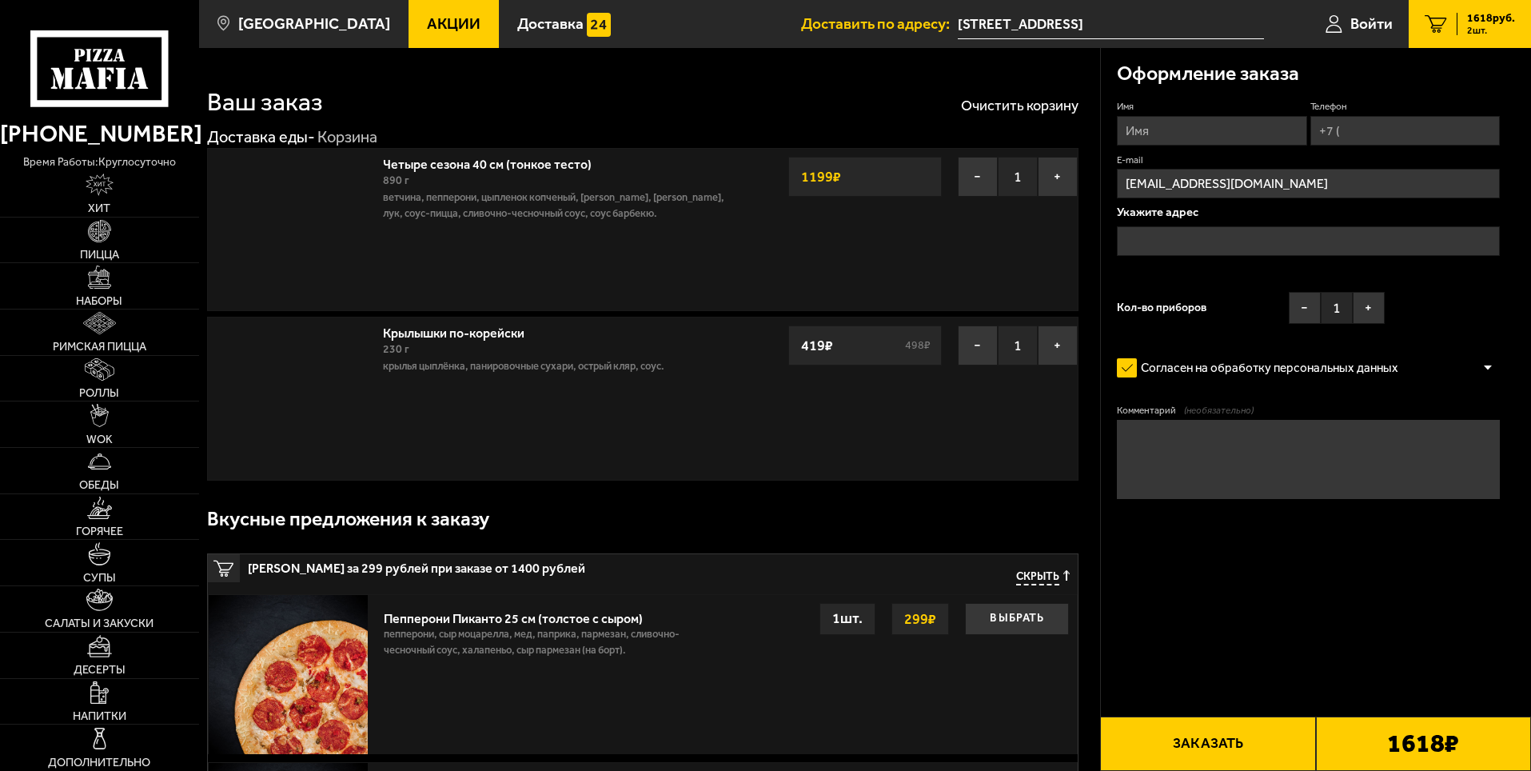
type input "[STREET_ADDRESS]"
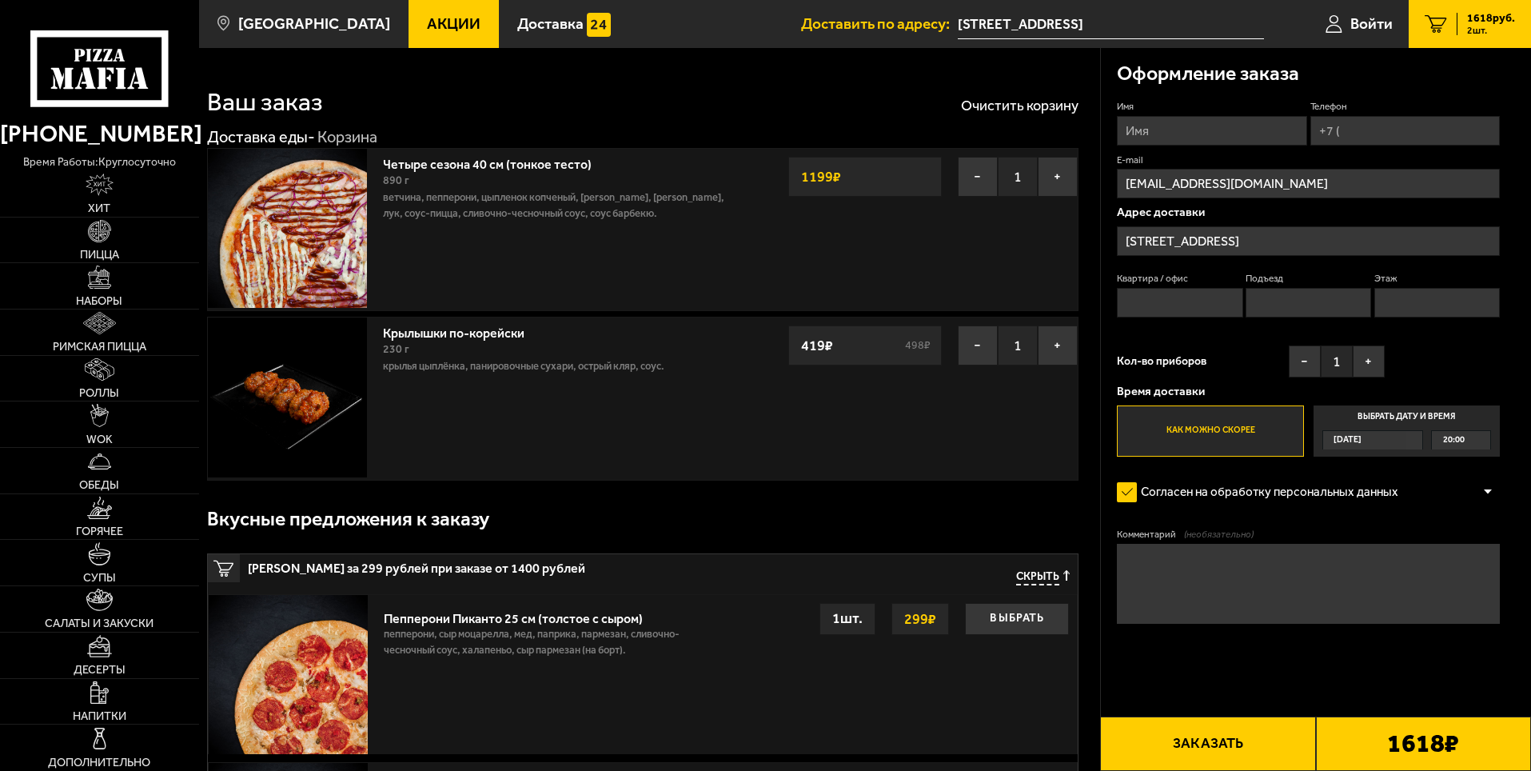
click at [1169, 313] on input "Квартира / офис" at bounding box center [1179, 303] width 125 height 30
click at [1193, 123] on input "Имя" at bounding box center [1211, 131] width 189 height 30
click at [1352, 23] on span "Войти" at bounding box center [1371, 23] width 42 height 15
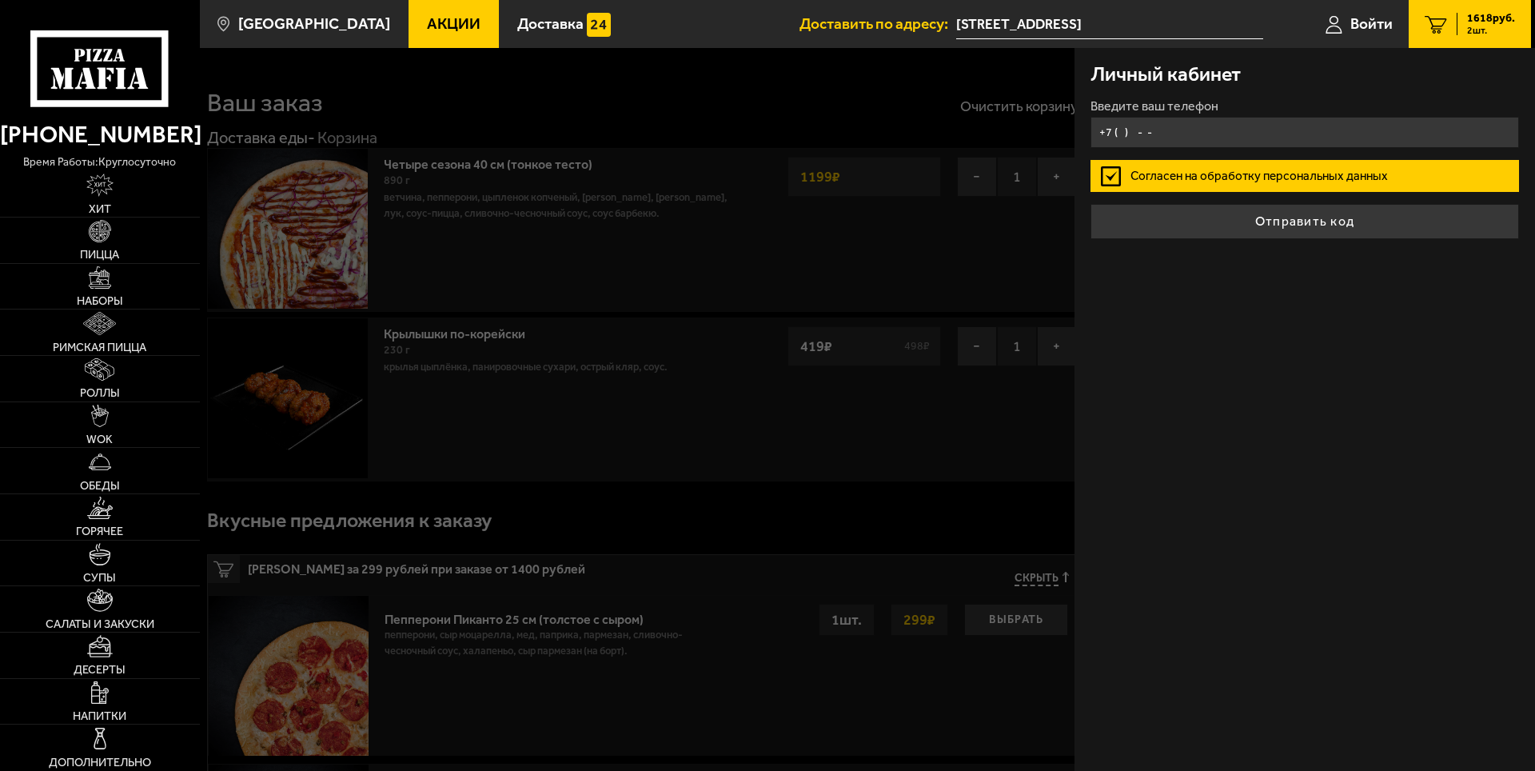
type input "+7 ( ) - -"
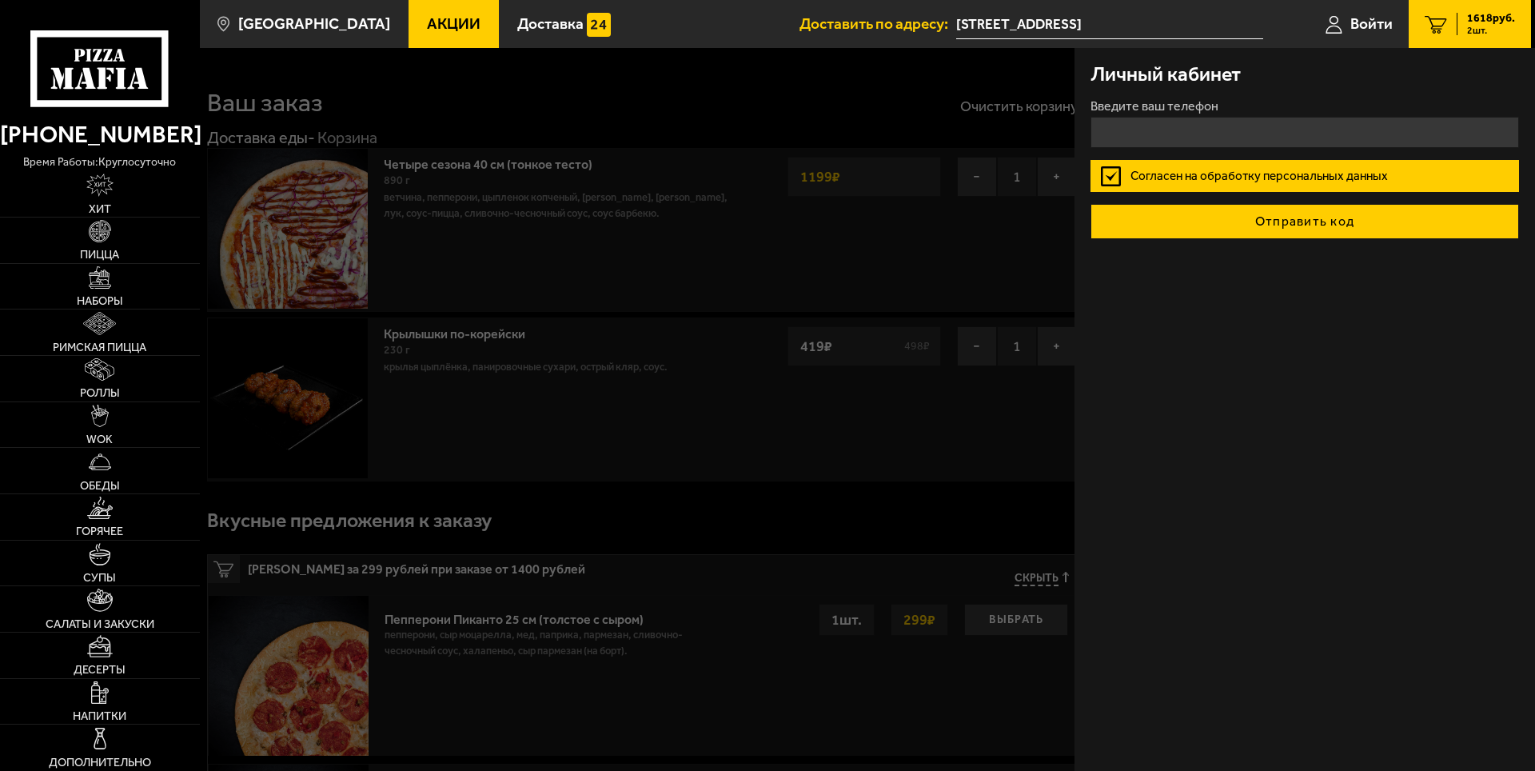
click at [1240, 231] on button "Отправить код" at bounding box center [1304, 221] width 428 height 35
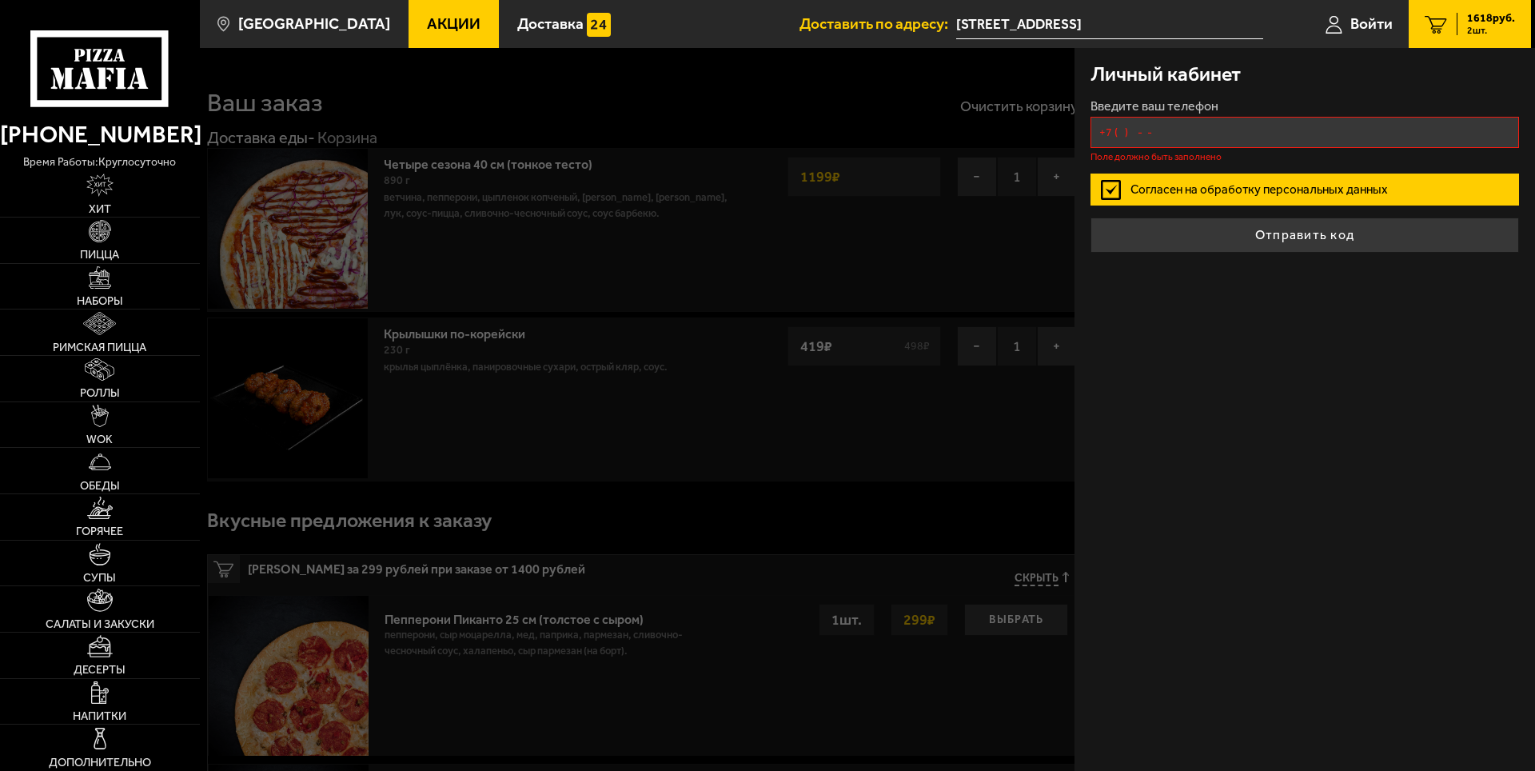
click at [1240, 143] on input "+7 ( ) - -" at bounding box center [1304, 132] width 428 height 31
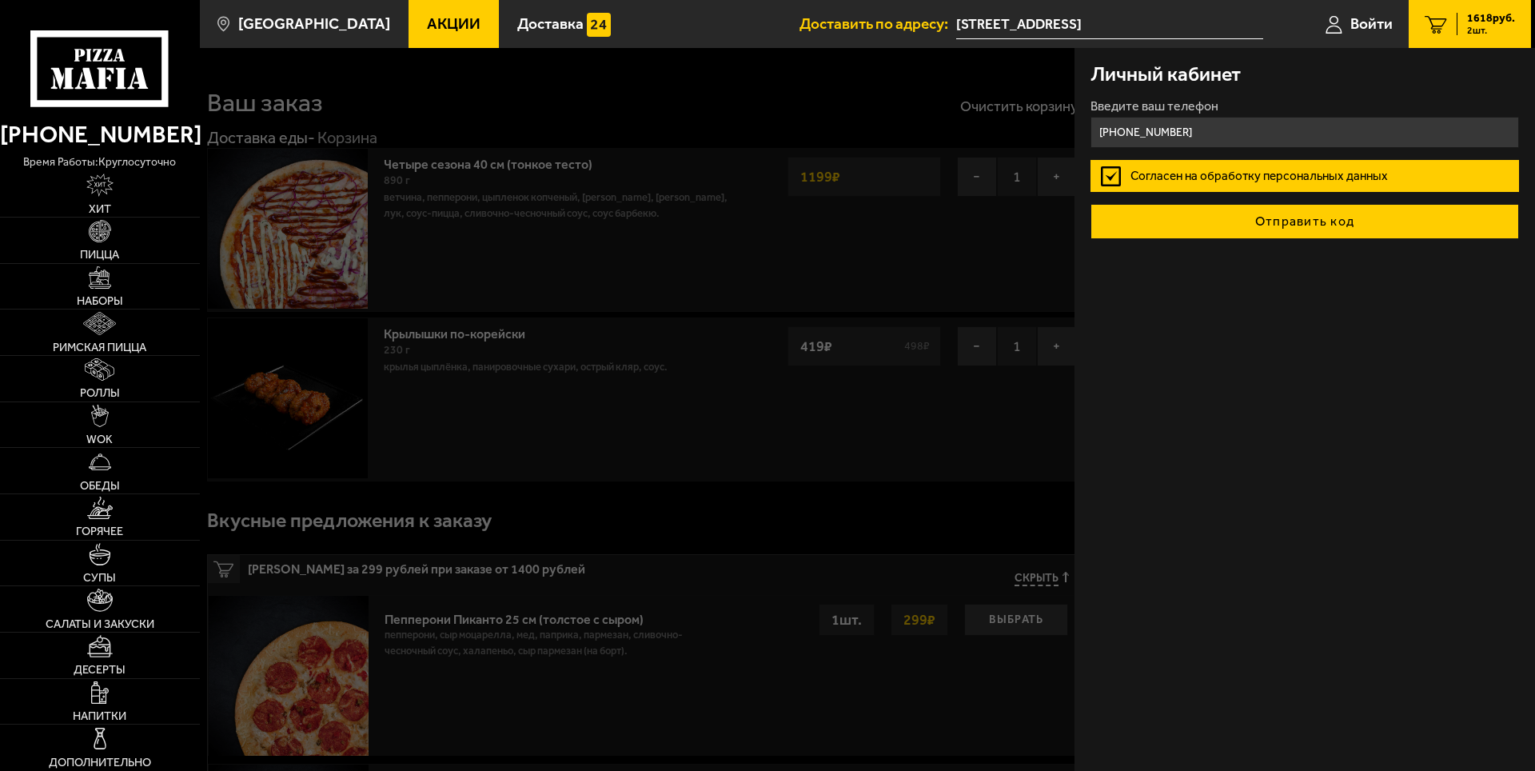
type input "[PHONE_NUMBER]"
click at [1348, 227] on button "Отправить код" at bounding box center [1304, 221] width 428 height 35
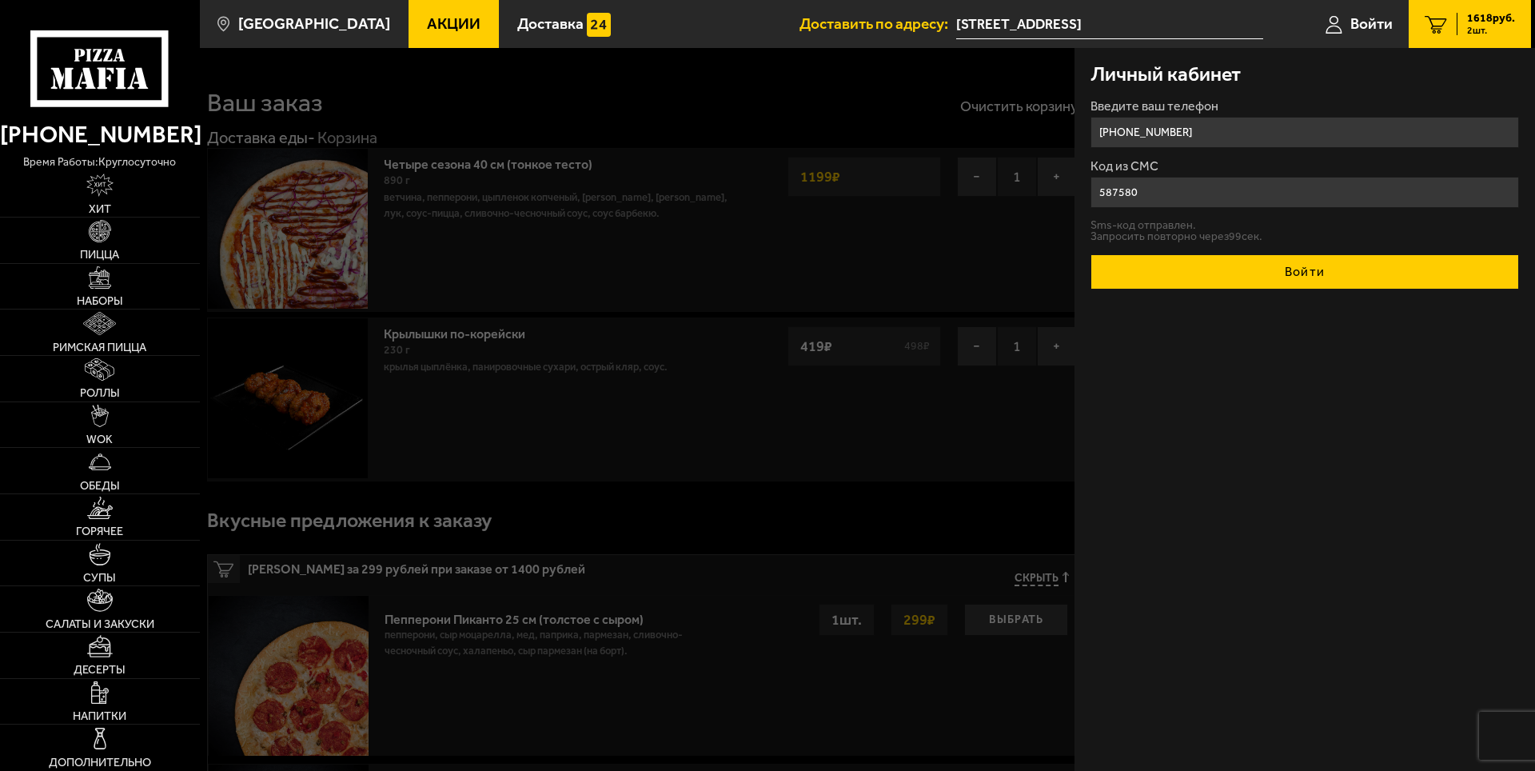
type input "587580"
click at [1332, 267] on button "Войти" at bounding box center [1304, 271] width 428 height 35
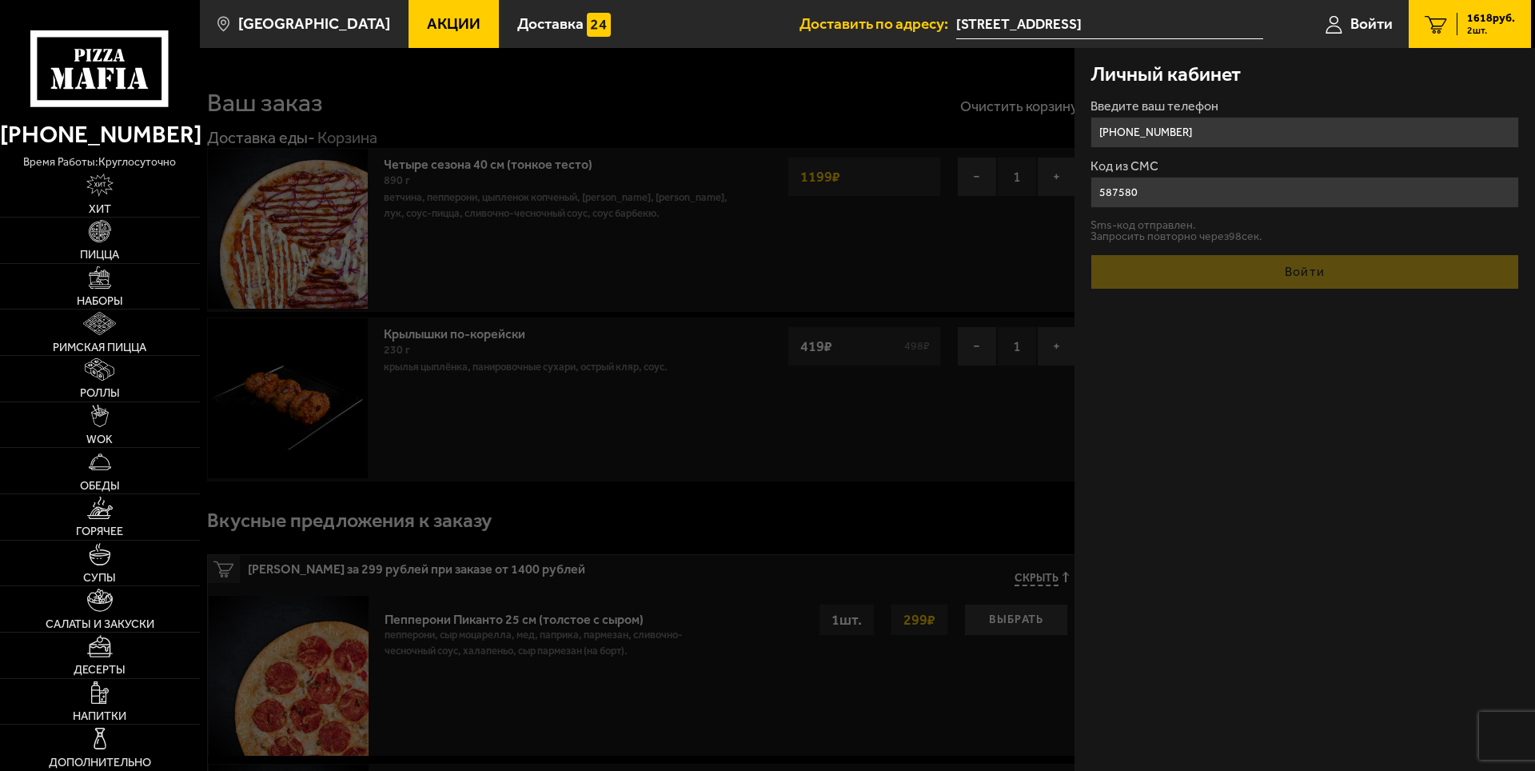
type input "5"
type input "8"
type input "[PHONE_NUMBER]"
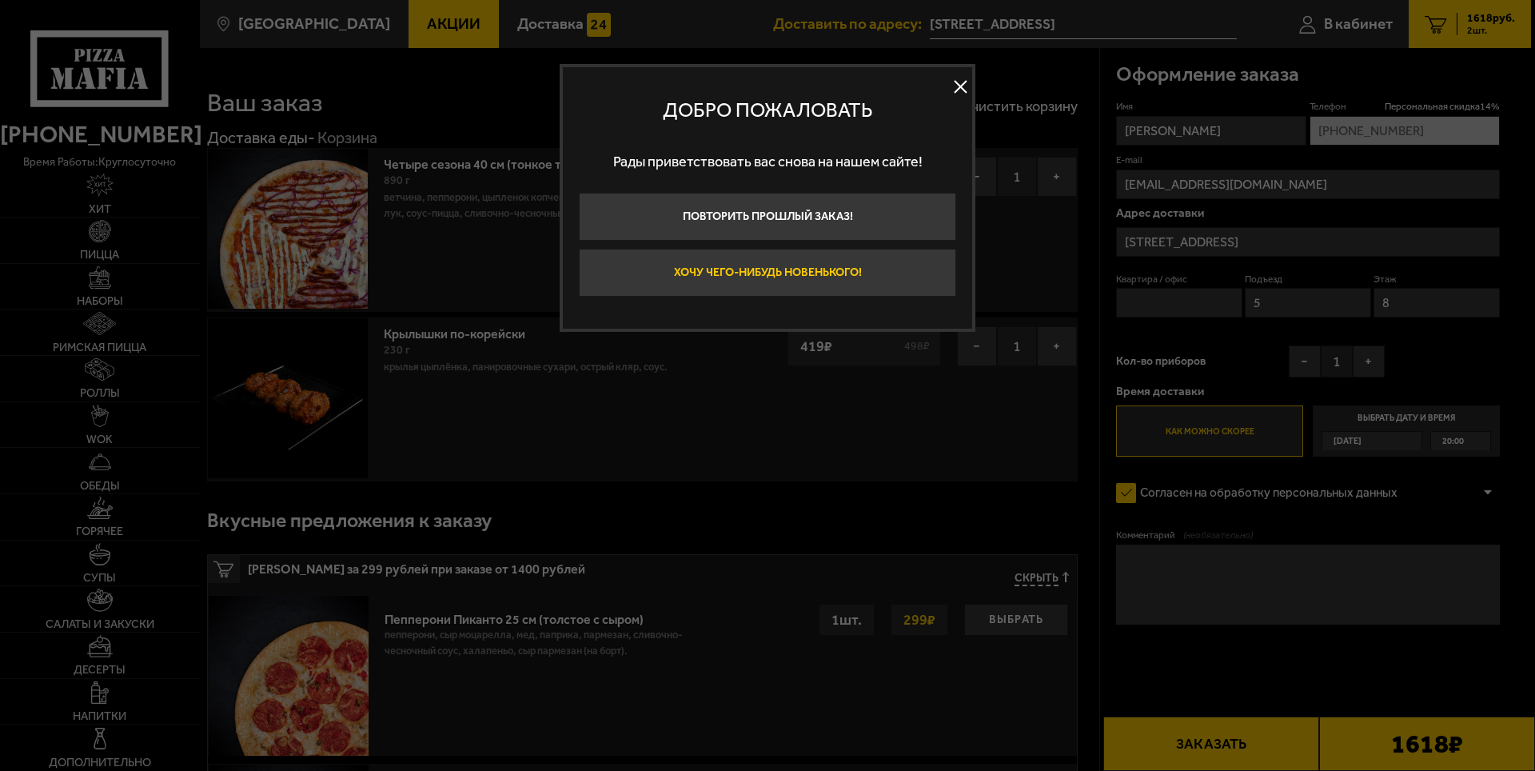
click at [834, 276] on button "Хочу чего-нибудь новенького!" at bounding box center [767, 273] width 377 height 48
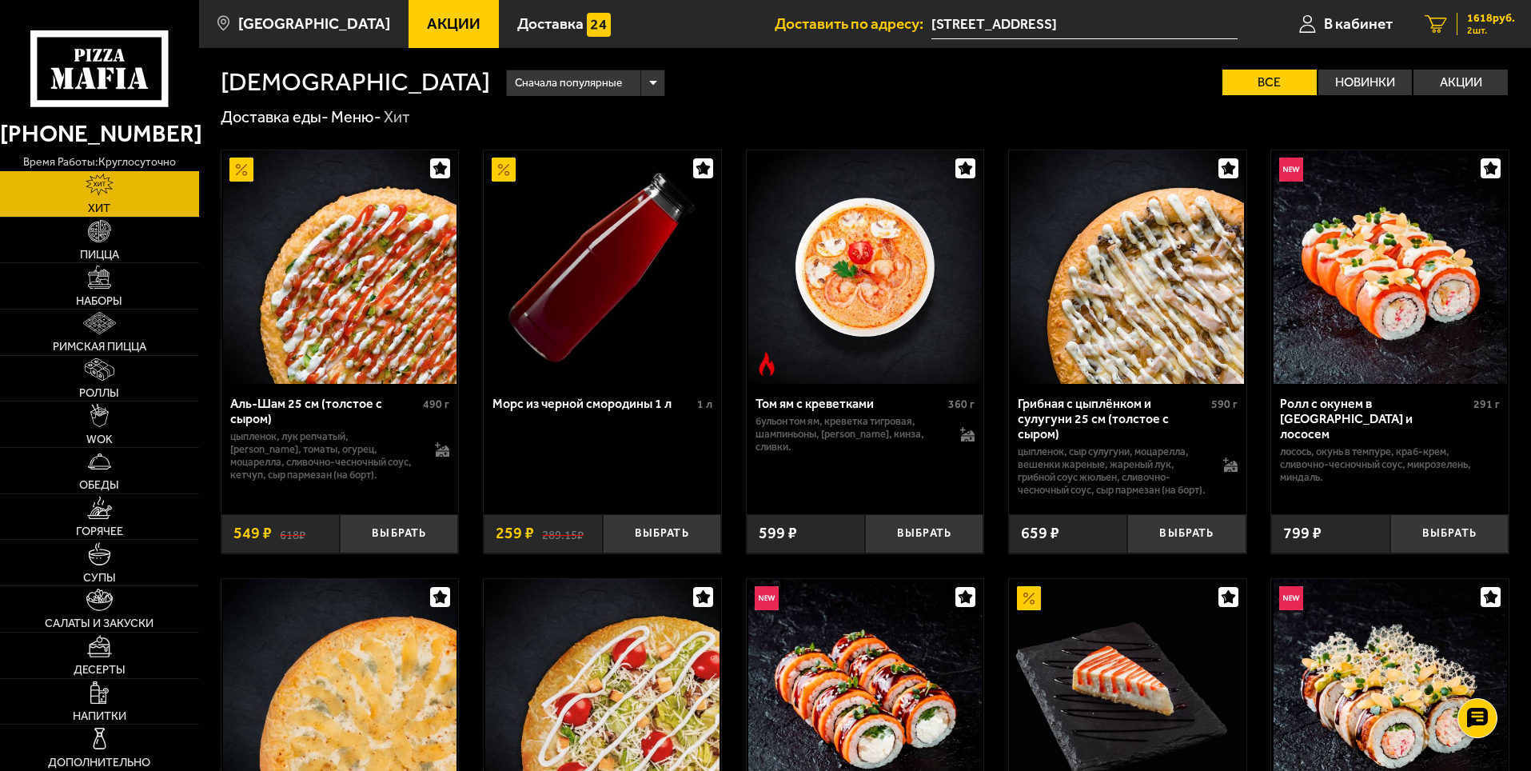
click at [1456, 24] on div "1618 руб. 2 шт." at bounding box center [1485, 24] width 58 height 22
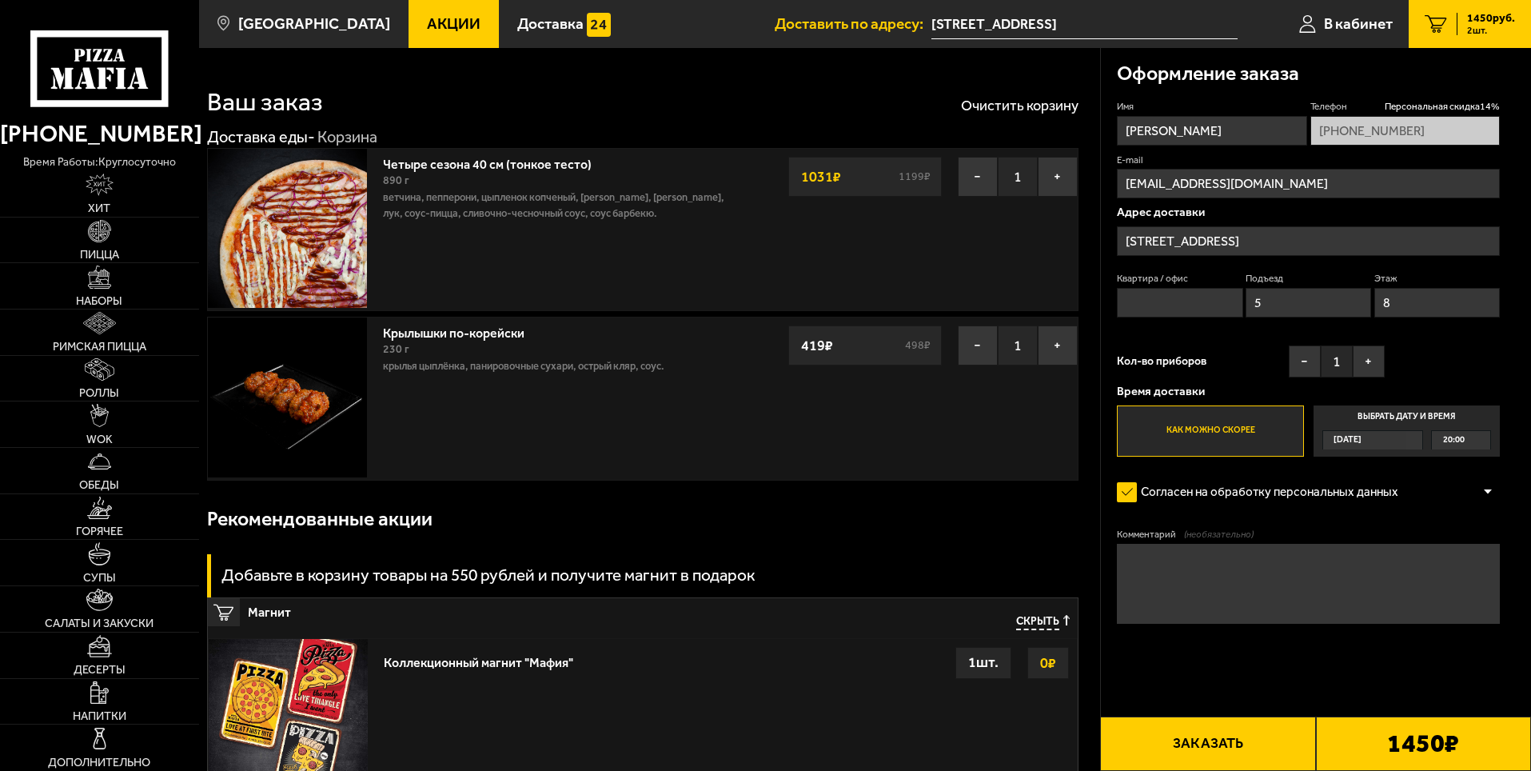
click at [1179, 305] on input "Квартира / офис" at bounding box center [1179, 303] width 125 height 30
type input "550"
click at [1273, 337] on div "Имя [PERSON_NAME] Персональная скидка 14 % [PHONE_NUMBER] E-mail [EMAIL_ADDRESS…" at bounding box center [1308, 278] width 383 height 356
click at [125, 368] on link "Роллы" at bounding box center [99, 379] width 199 height 46
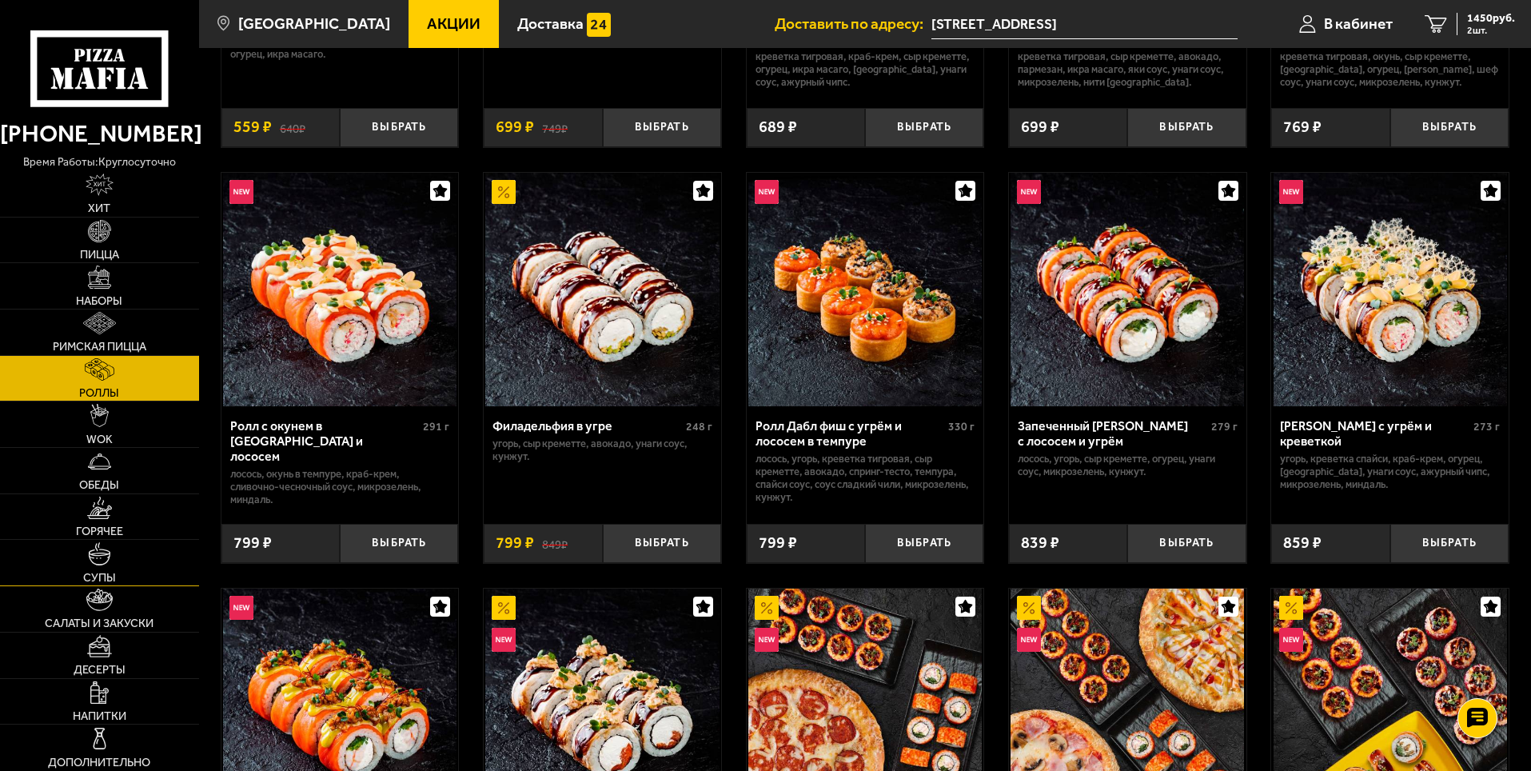
scroll to position [400, 0]
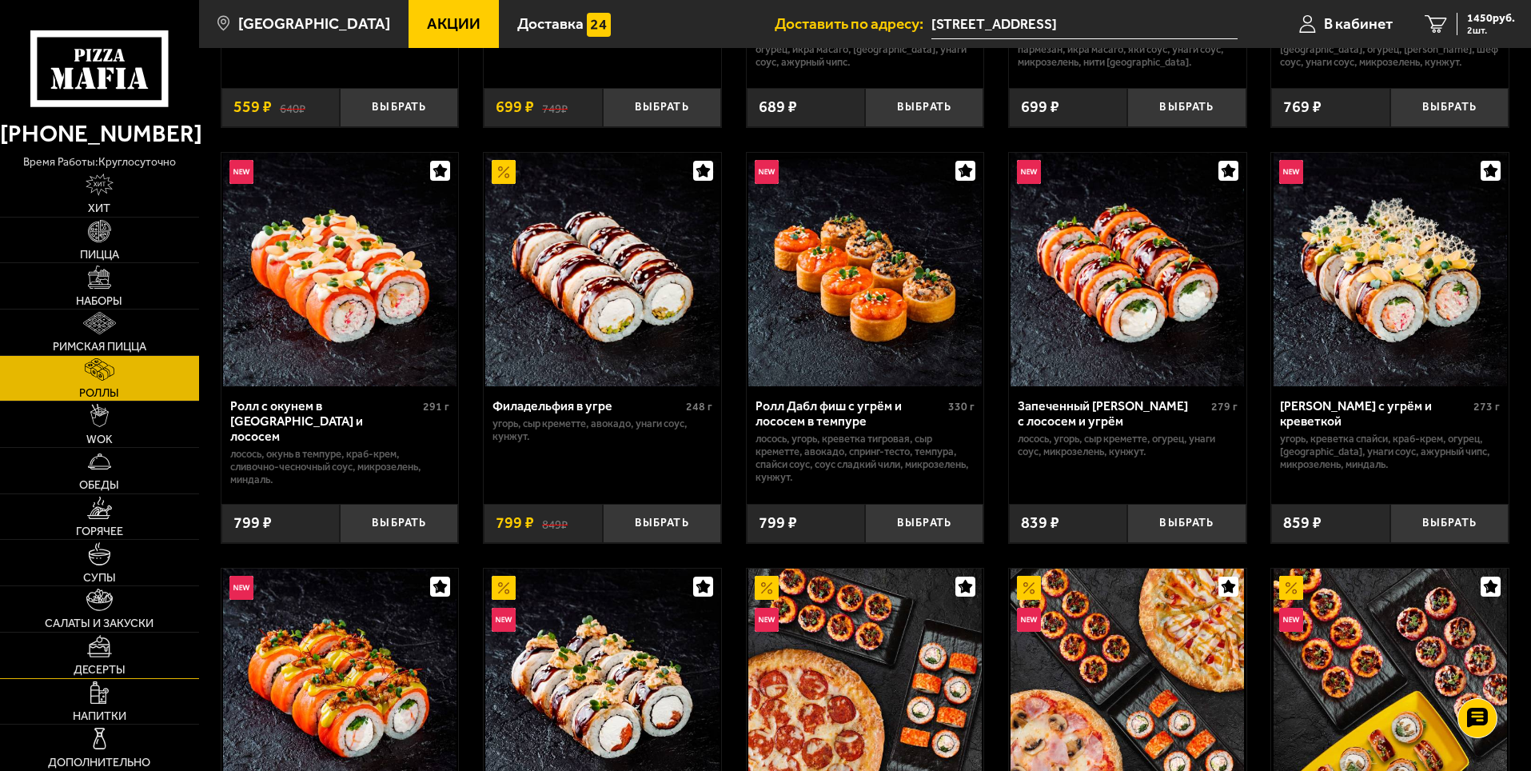
click at [81, 643] on link "Десерты" at bounding box center [99, 655] width 199 height 46
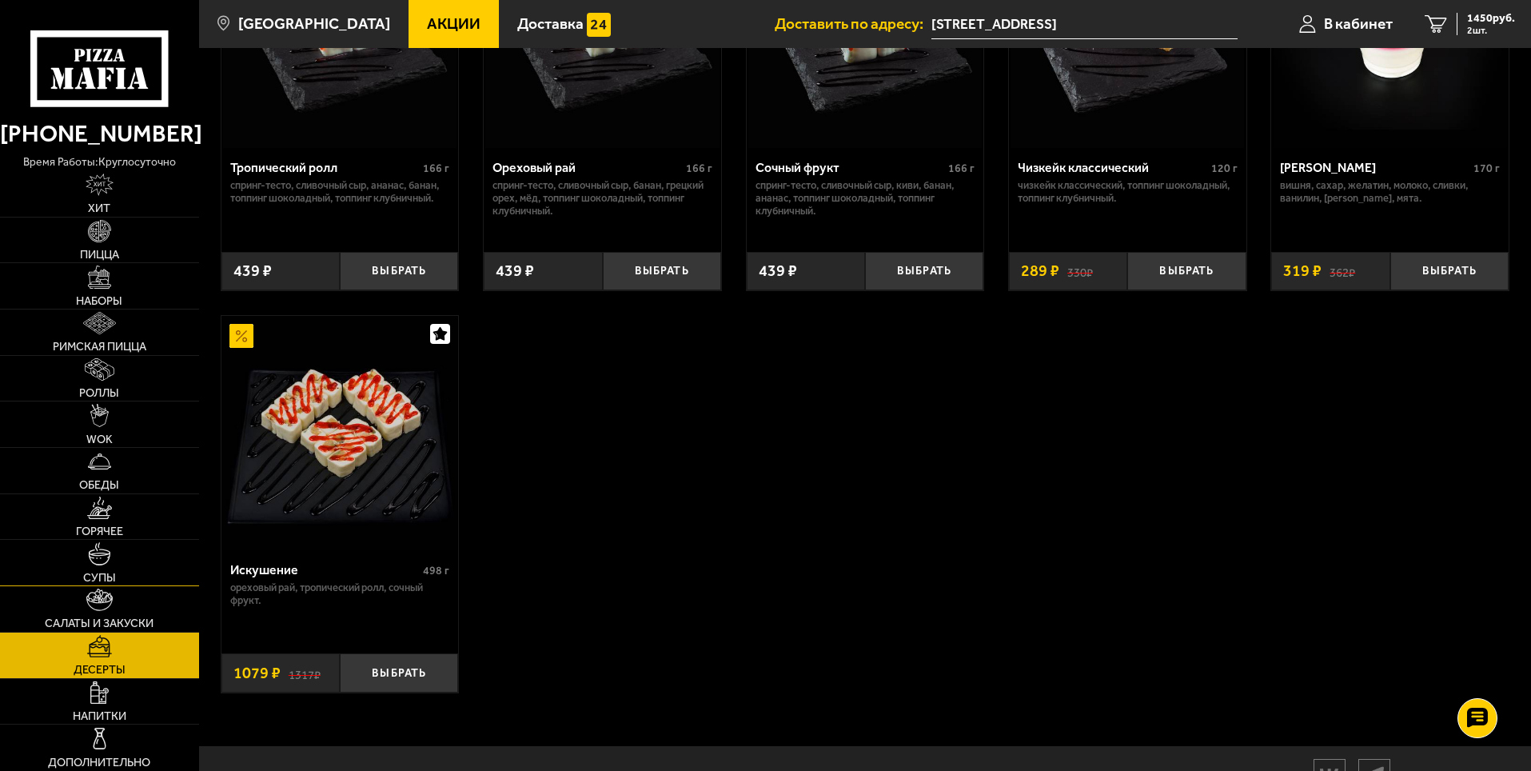
scroll to position [639, 0]
click at [100, 584] on link "Супы" at bounding box center [99, 563] width 199 height 46
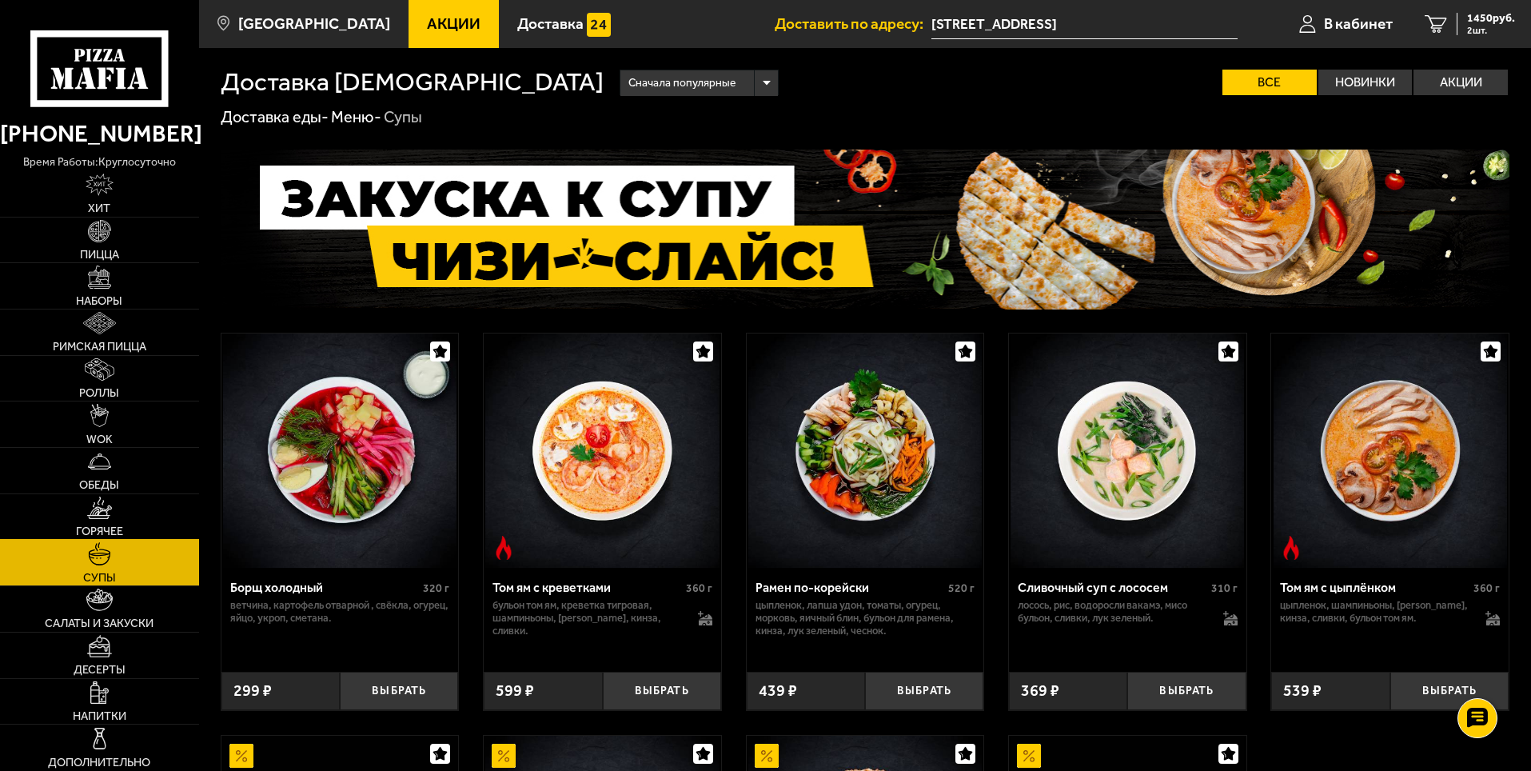
click at [117, 528] on span "Горячее" at bounding box center [99, 530] width 47 height 11
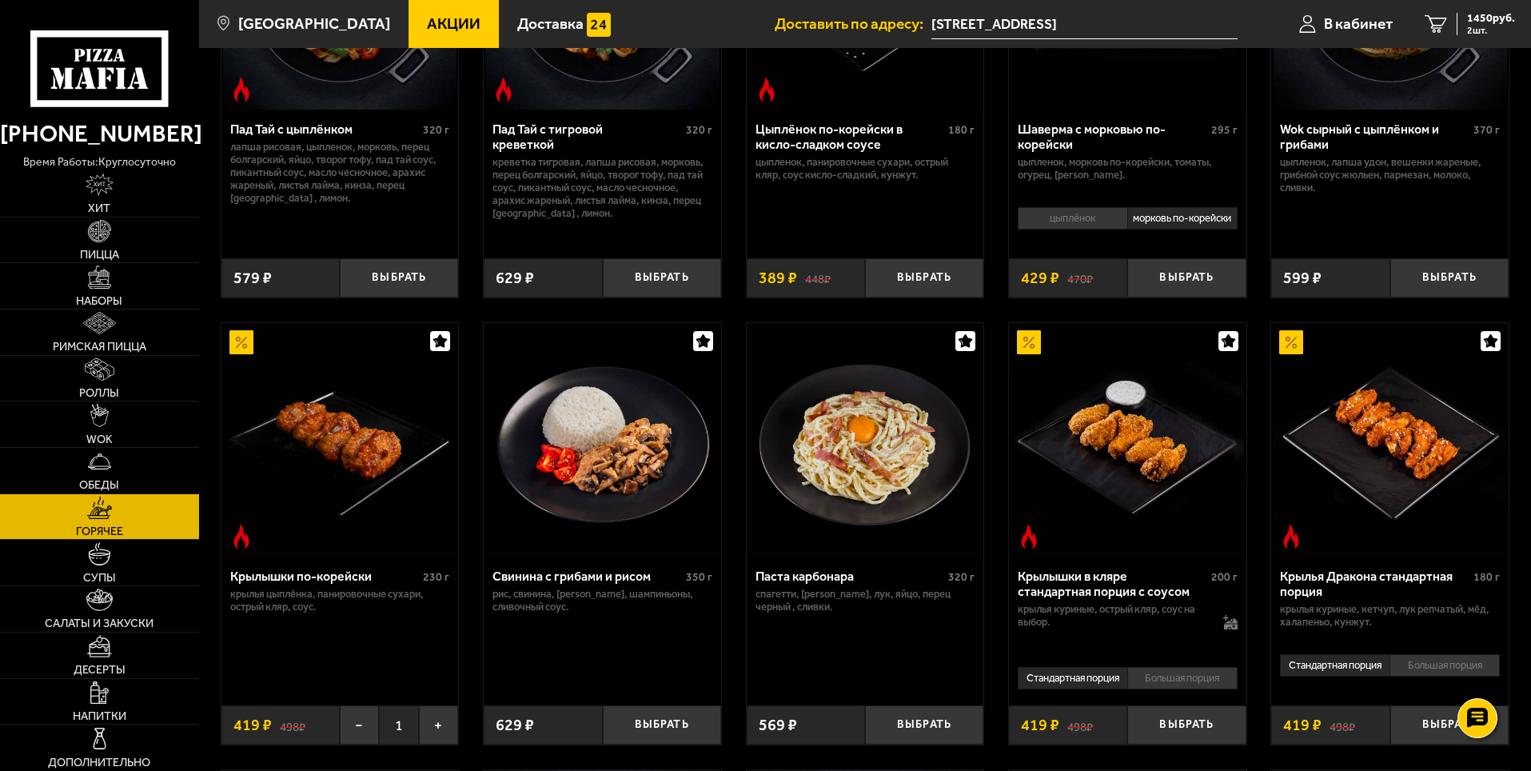
scroll to position [320, 0]
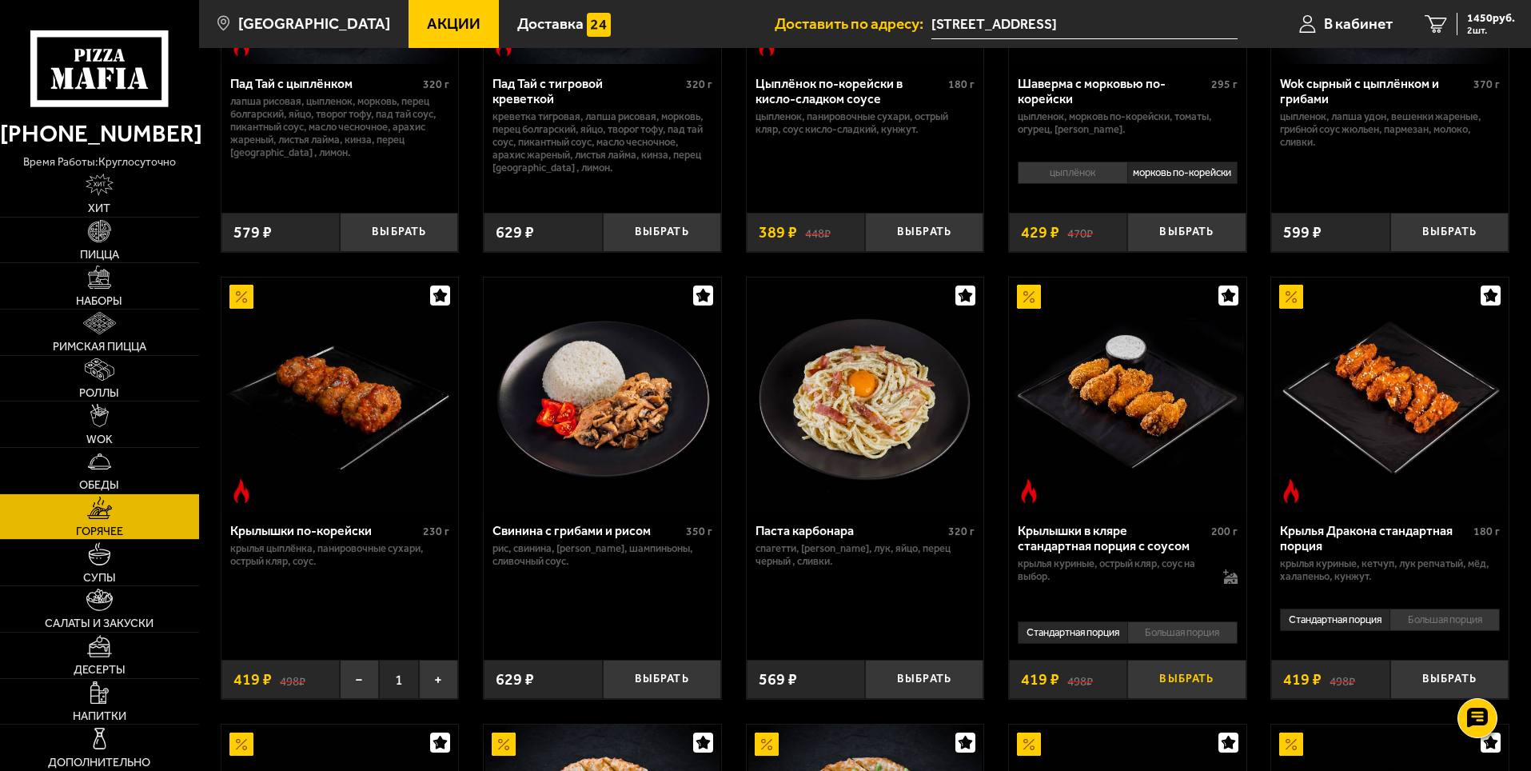
click at [1192, 689] on button "Выбрать" at bounding box center [1186, 678] width 118 height 39
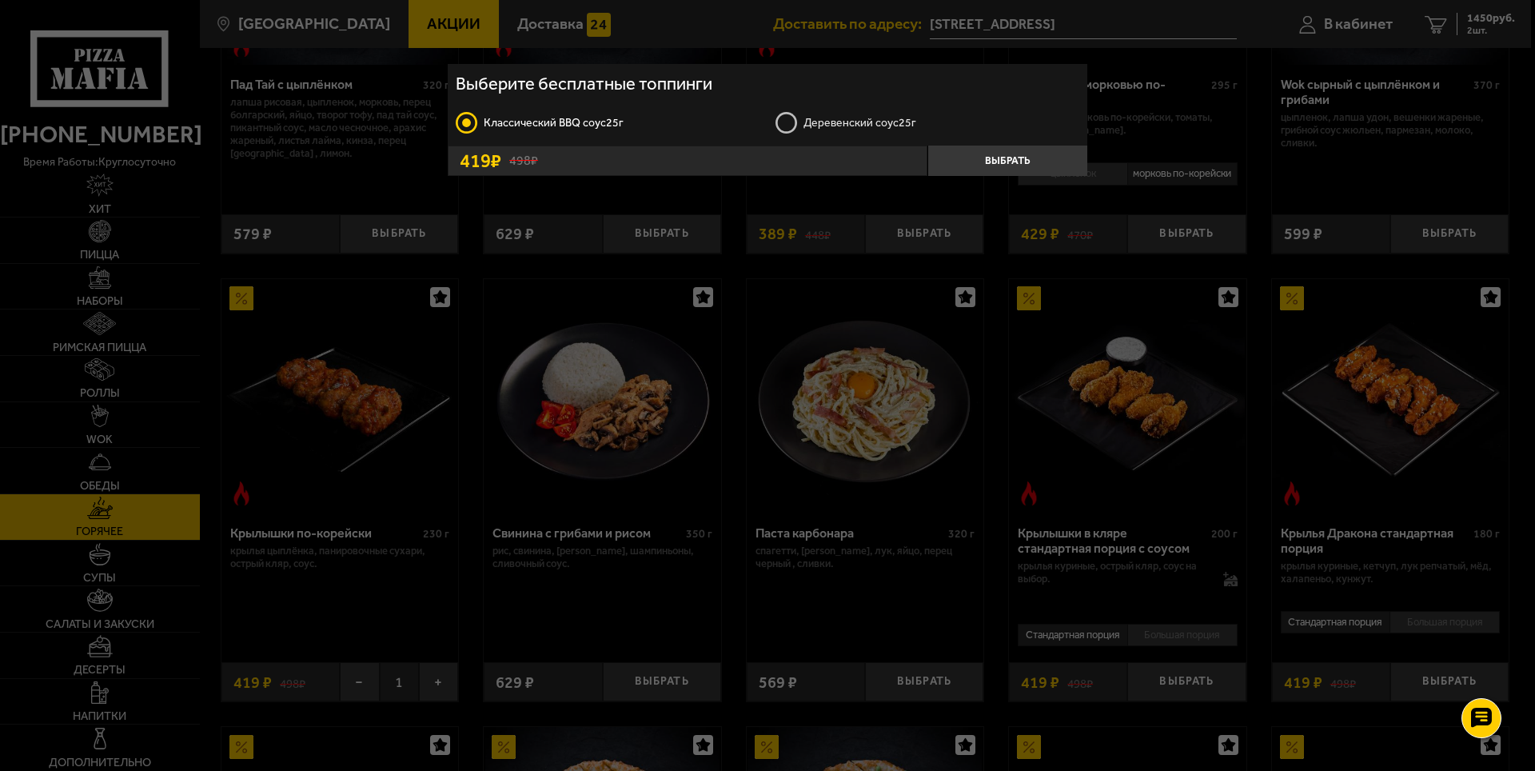
click at [782, 121] on label "Деревенский соус 25г" at bounding box center [927, 123] width 304 height 24
click at [0, 0] on input "Деревенский соус 25г" at bounding box center [0, 0] width 0 height 0
click at [954, 154] on button "Выбрать" at bounding box center [1007, 160] width 160 height 30
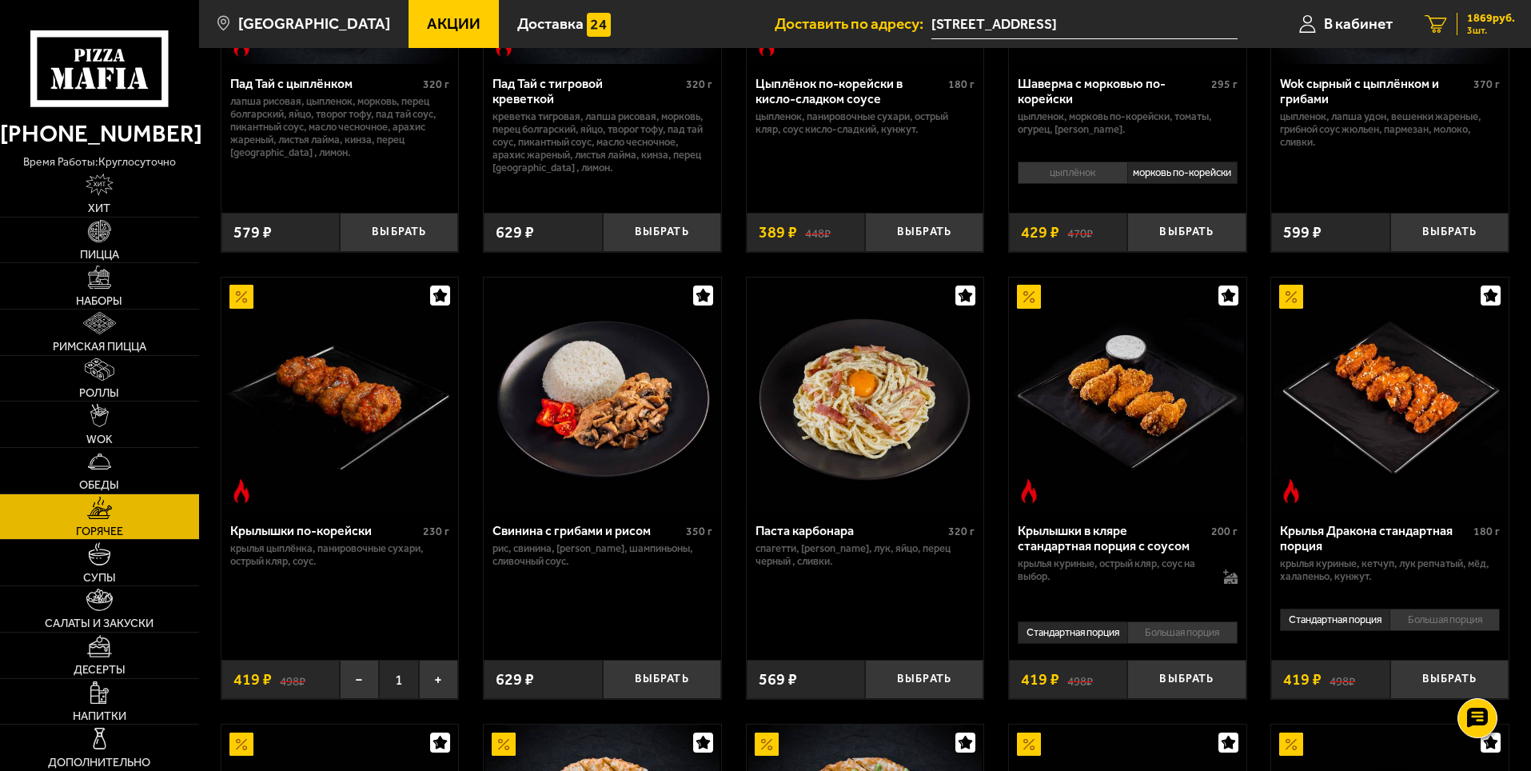
click at [1463, 18] on div "1869 руб. 3 шт." at bounding box center [1485, 24] width 58 height 22
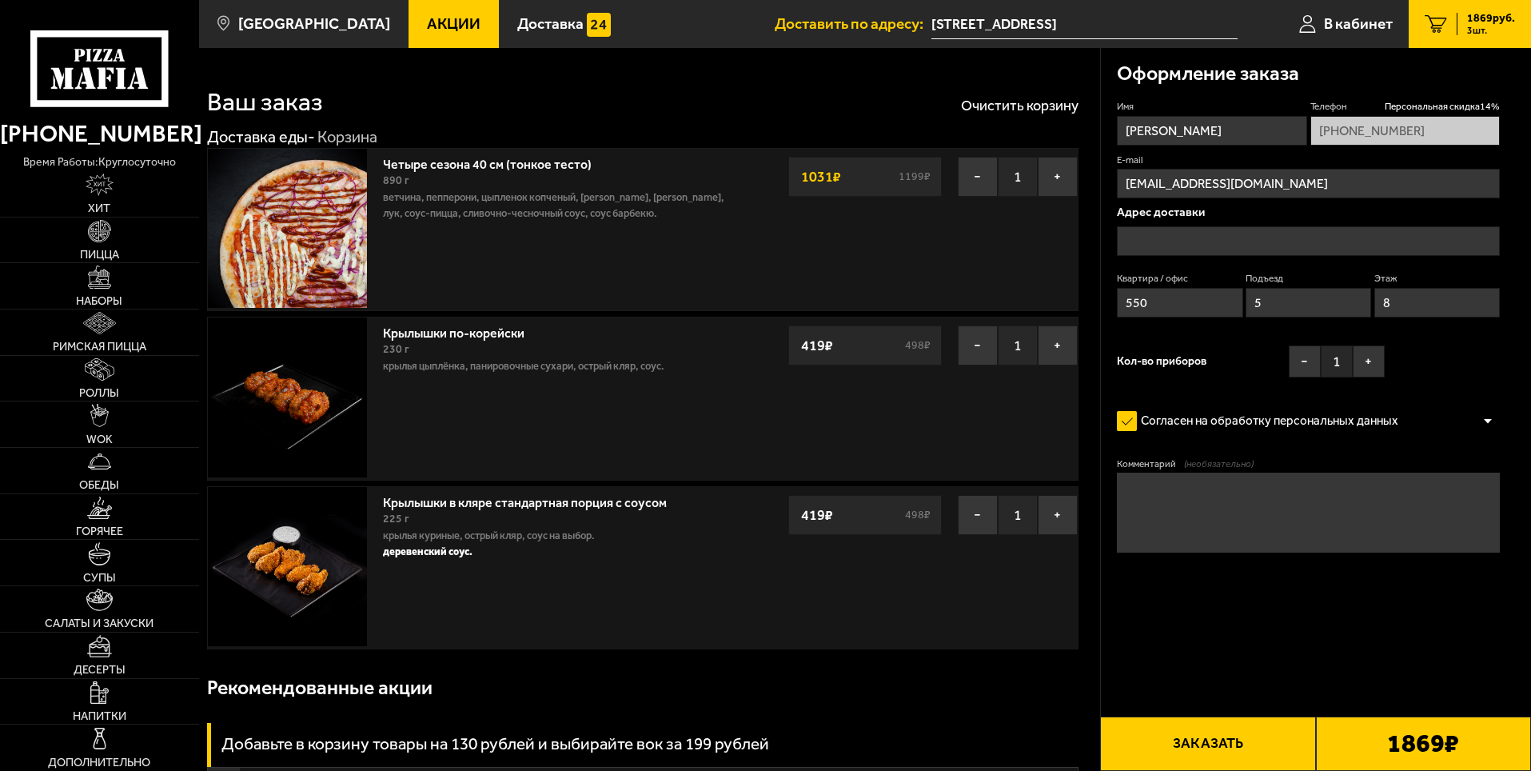
type input "[STREET_ADDRESS]"
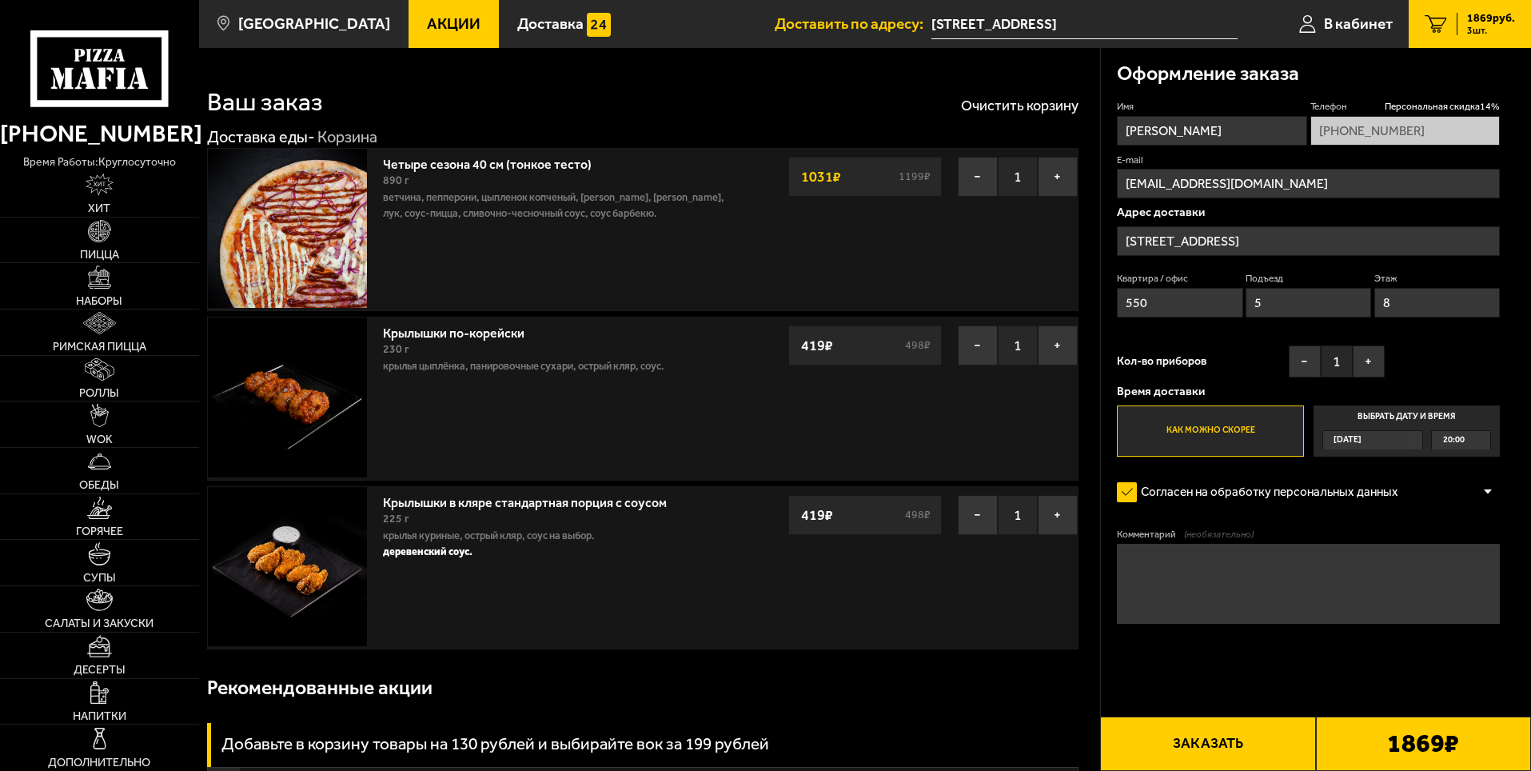
click at [1182, 727] on button "Заказать" at bounding box center [1207, 743] width 215 height 54
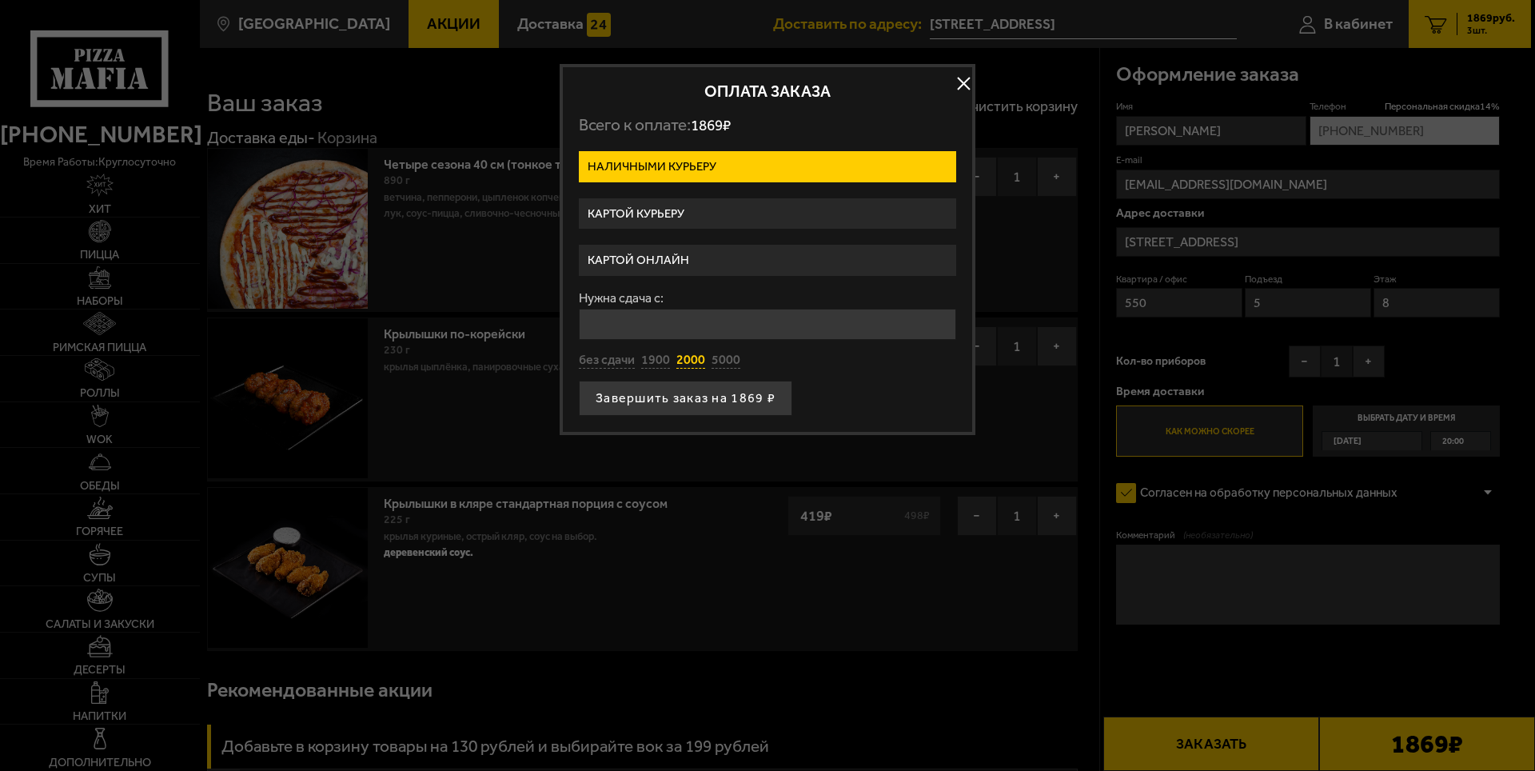
click at [691, 359] on button "2000" at bounding box center [690, 361] width 29 height 18
type input "2000"
click at [723, 408] on button "Завершить заказ на 1869 ₽" at bounding box center [685, 397] width 213 height 35
